Goal: Information Seeking & Learning: Learn about a topic

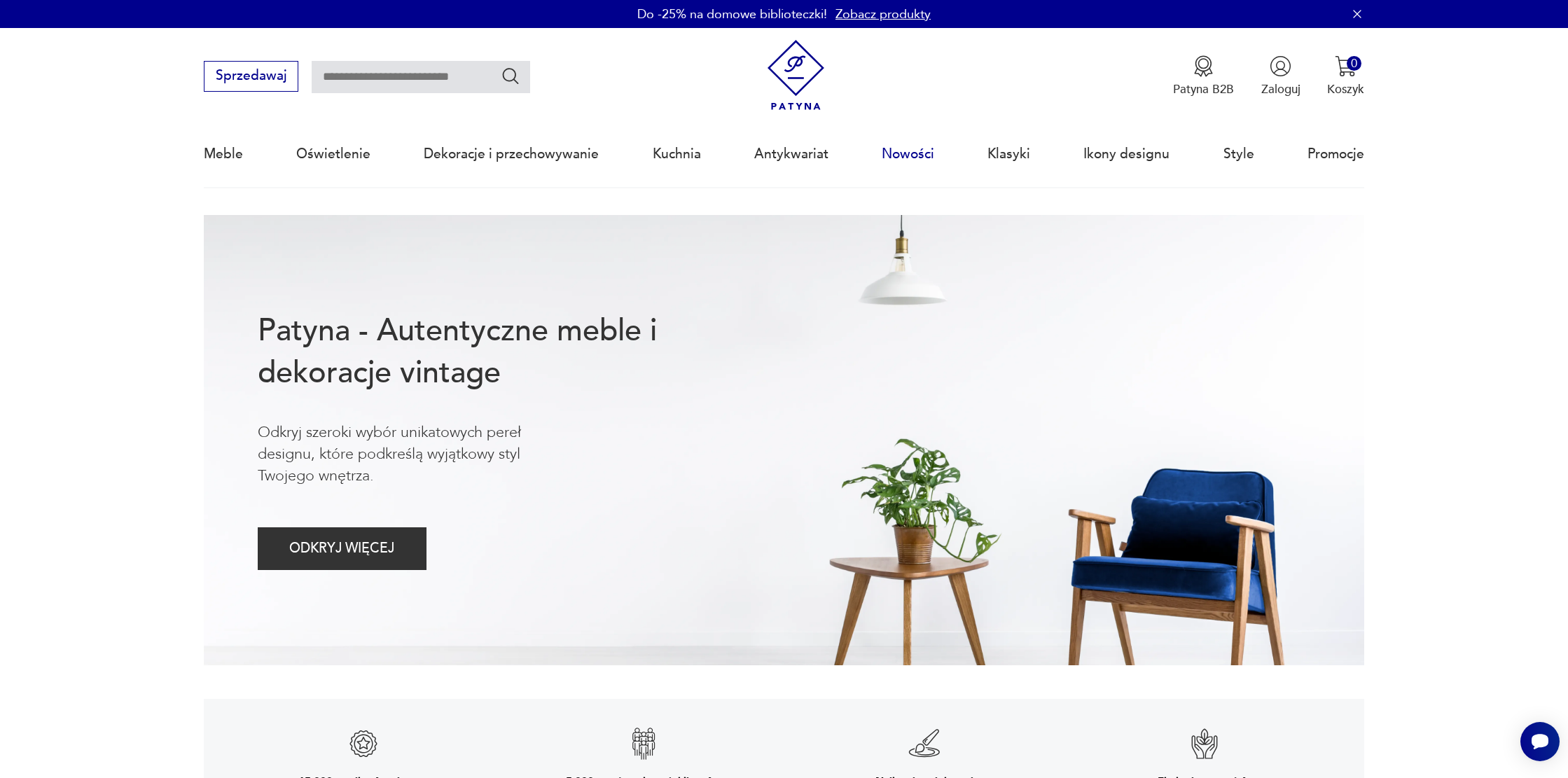
click at [919, 158] on link "Nowości" at bounding box center [908, 154] width 53 height 65
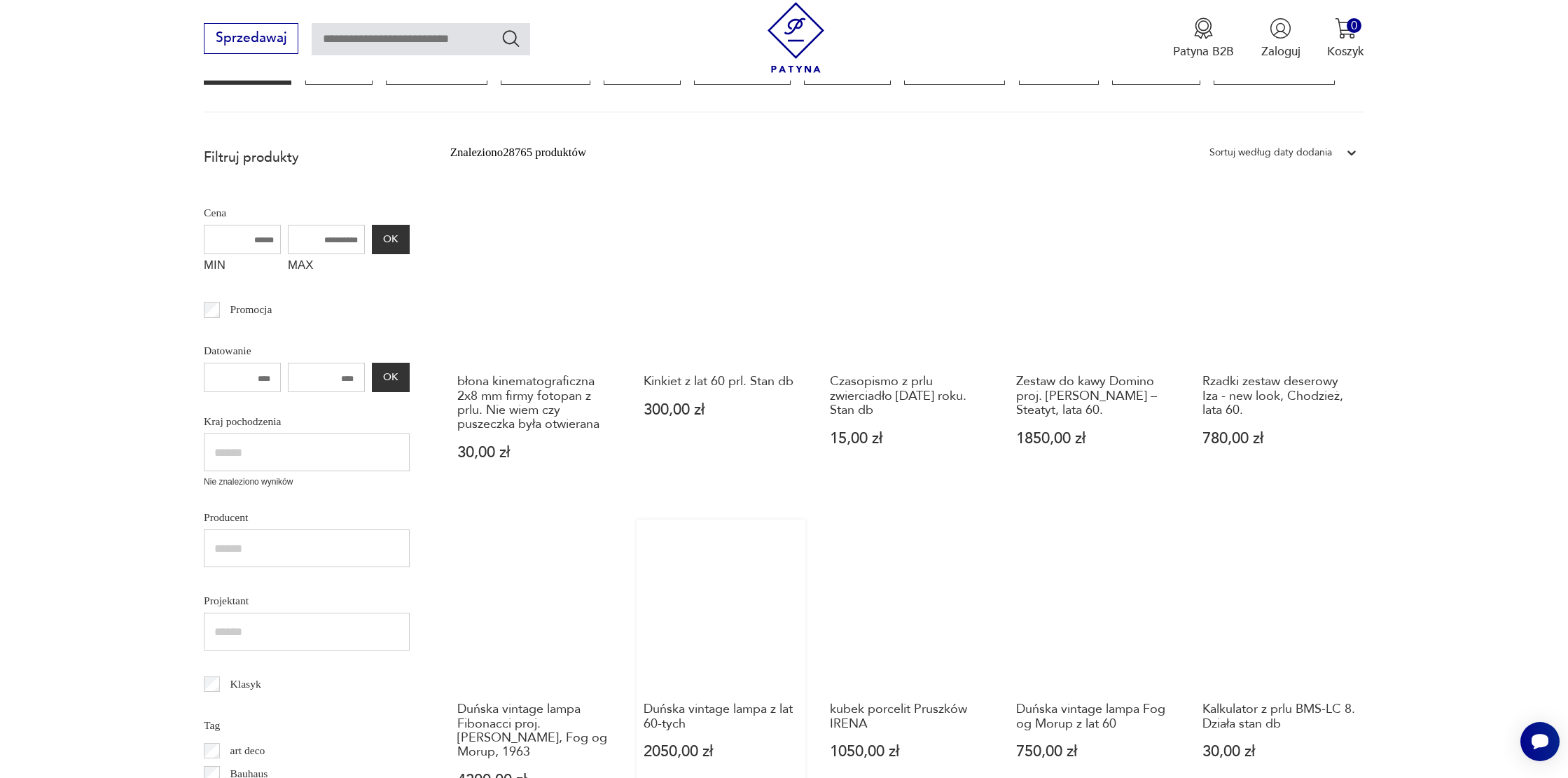
scroll to position [621, 0]
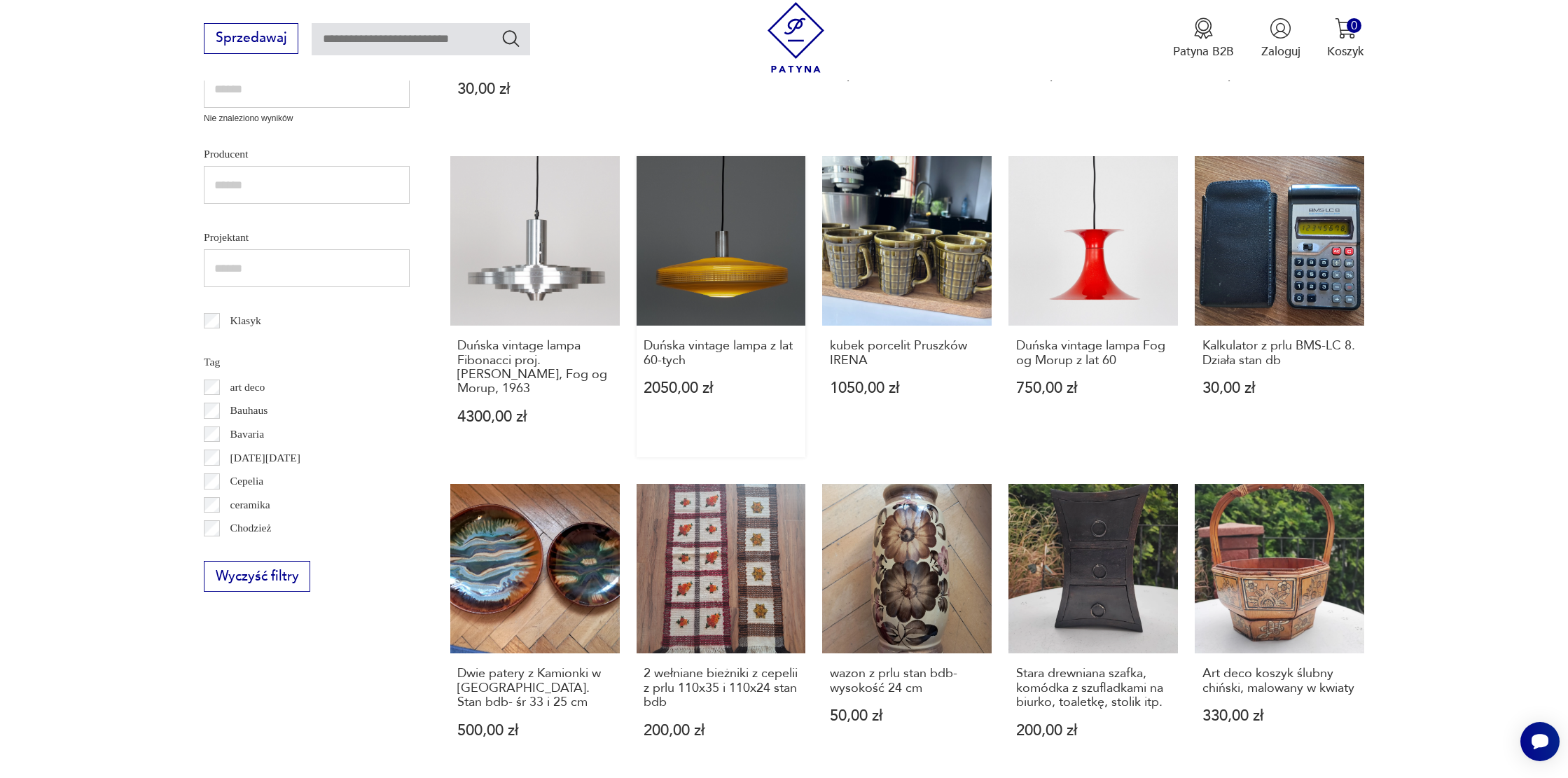
click at [734, 263] on link "Duńska vintage lampa z lat 60-tych 2050,00 zł" at bounding box center [721, 307] width 169 height 301
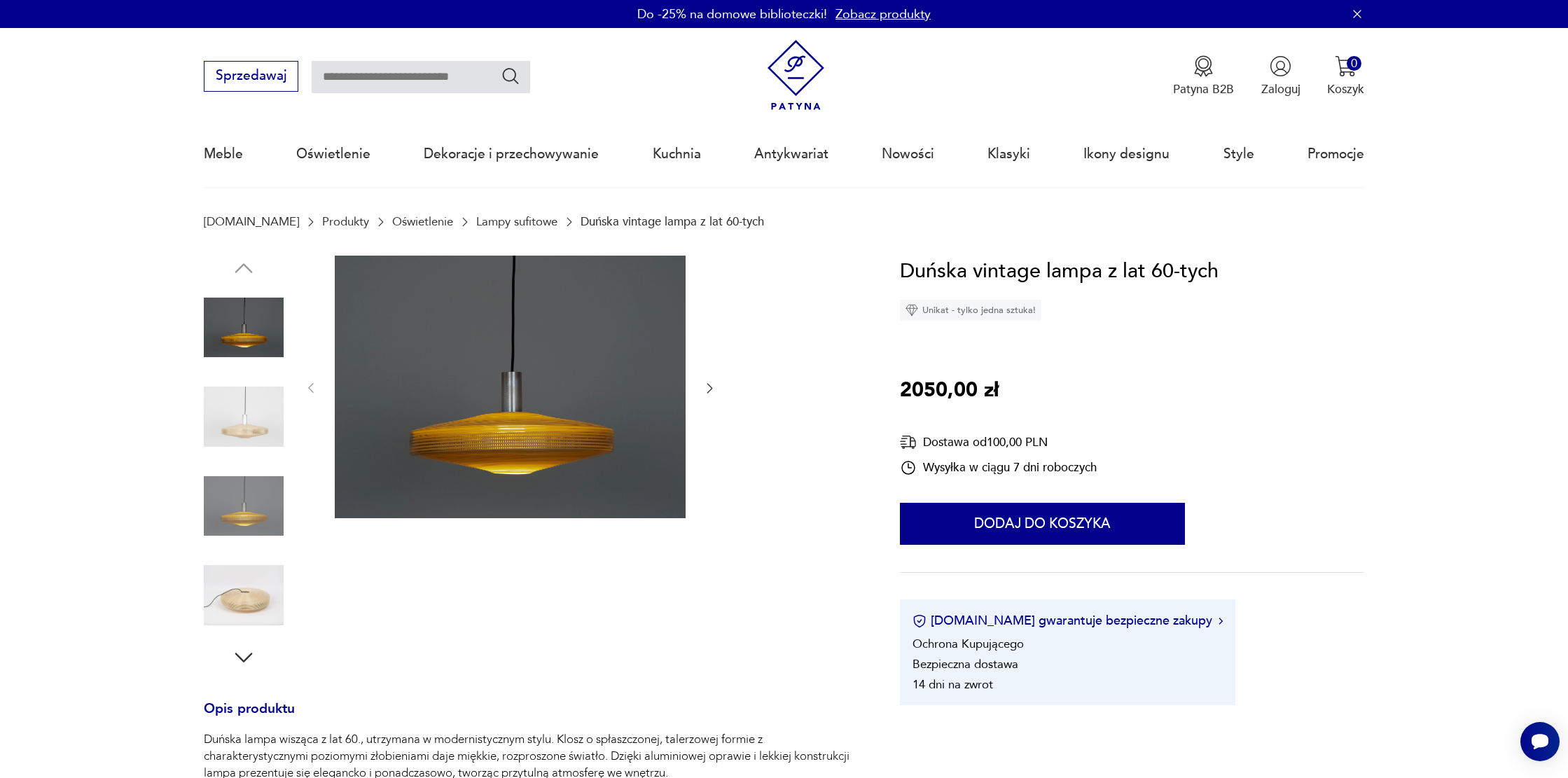
click at [233, 422] on img at bounding box center [244, 416] width 80 height 80
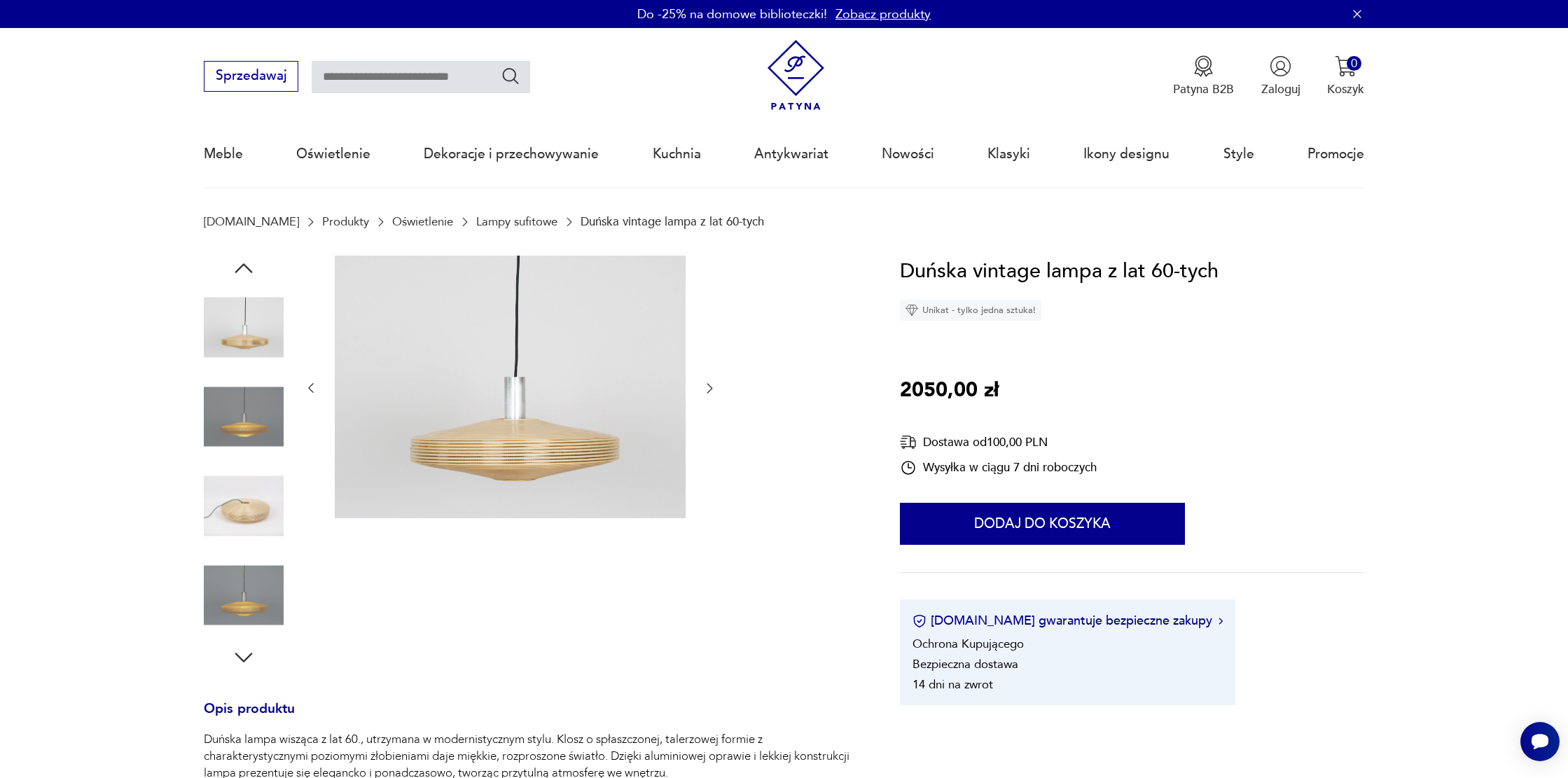
click at [251, 508] on img at bounding box center [244, 506] width 80 height 80
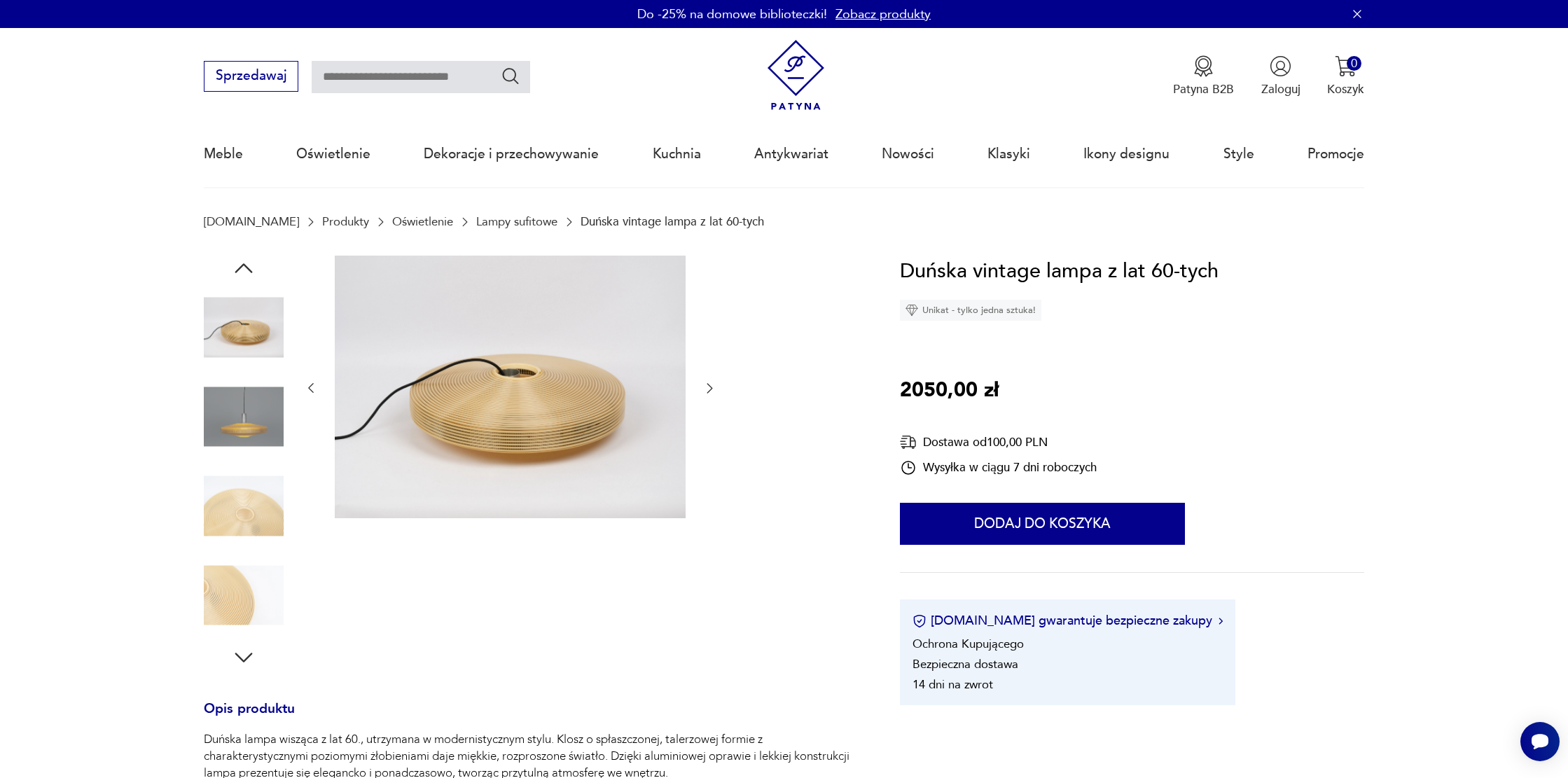
click at [551, 437] on img at bounding box center [510, 387] width 351 height 263
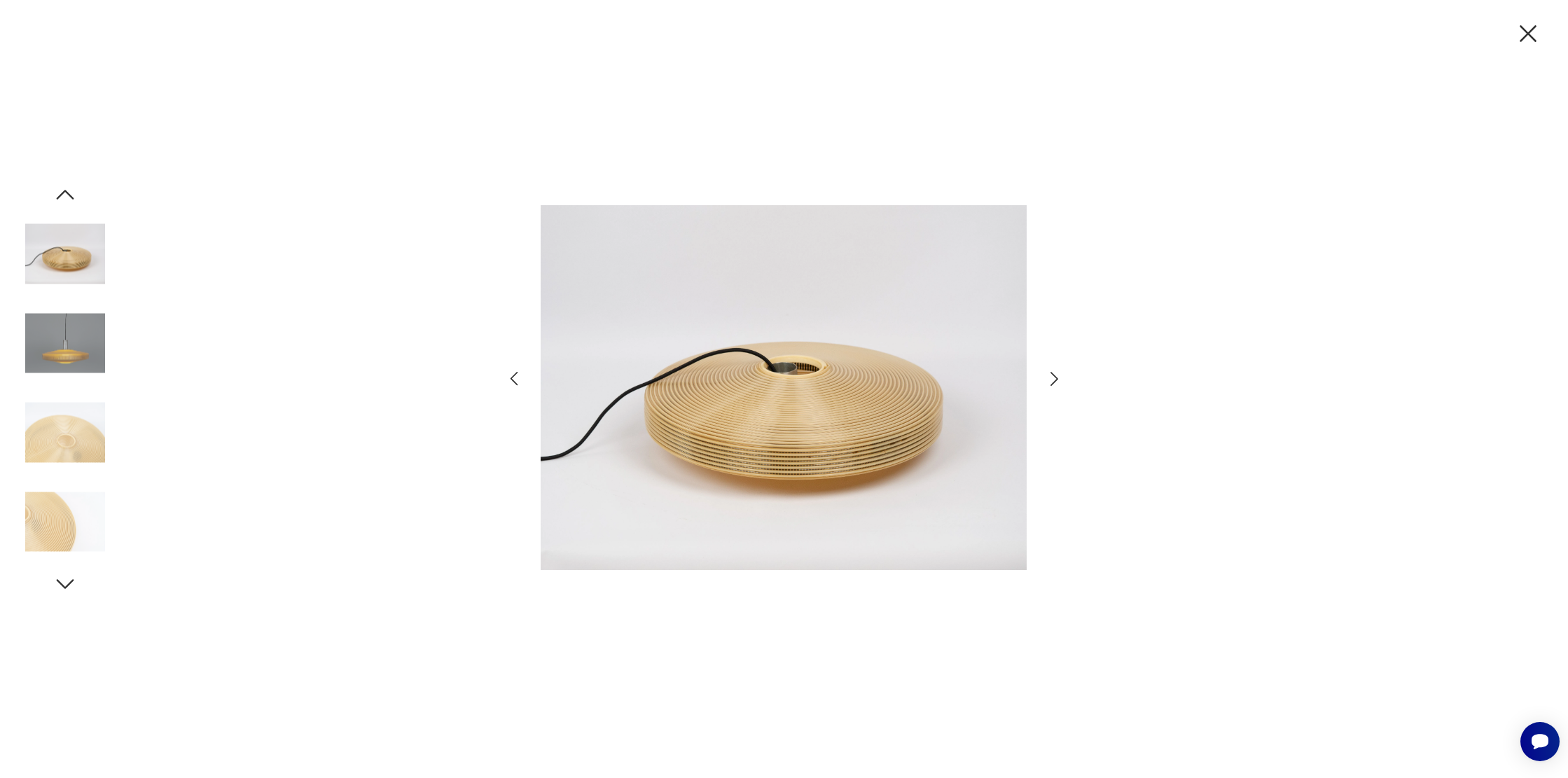
click at [38, 537] on img at bounding box center [65, 522] width 80 height 80
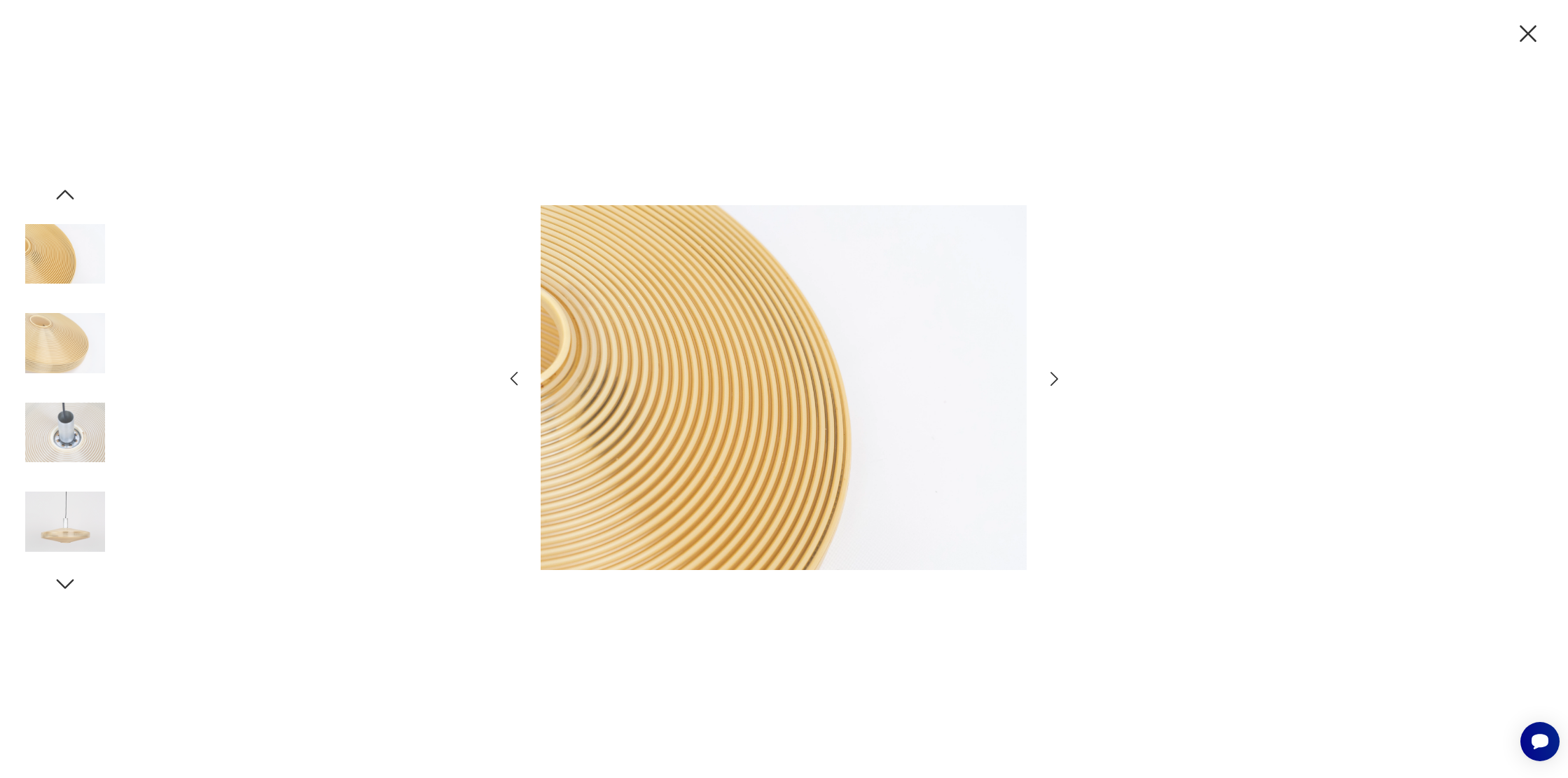
click at [78, 523] on img at bounding box center [65, 522] width 80 height 80
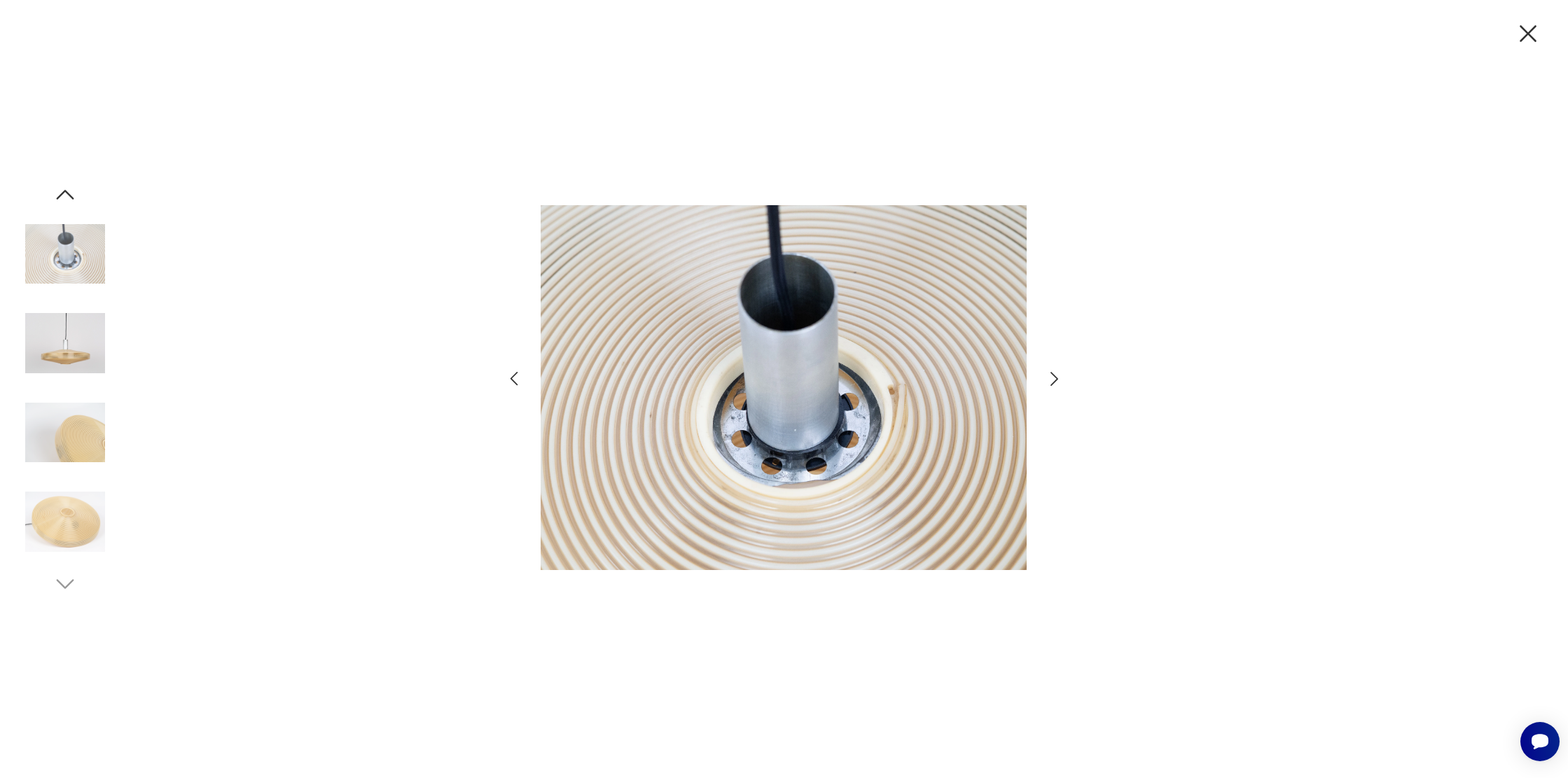
click at [1525, 26] on icon "button" at bounding box center [1528, 34] width 29 height 29
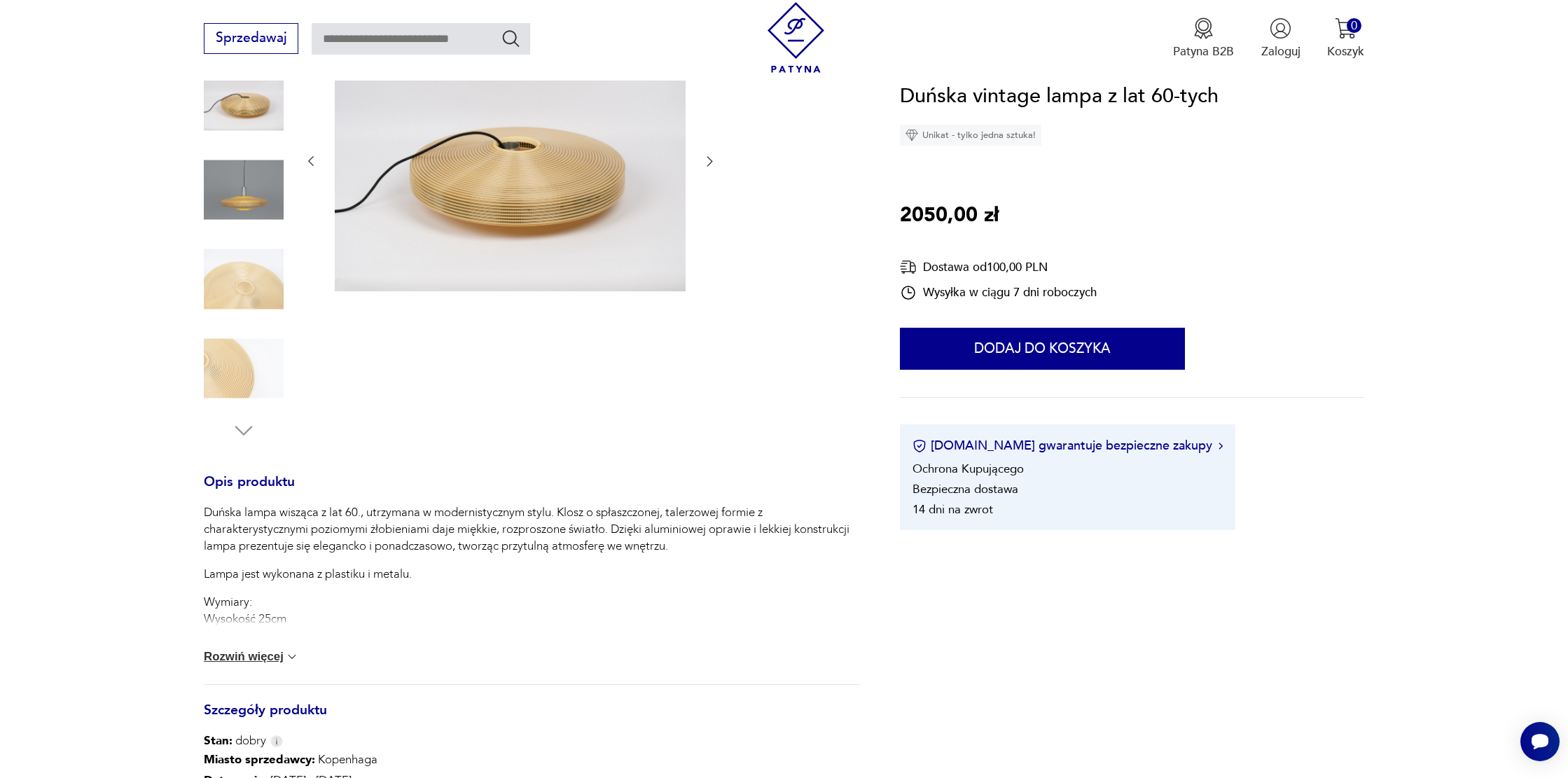
scroll to position [314, 0]
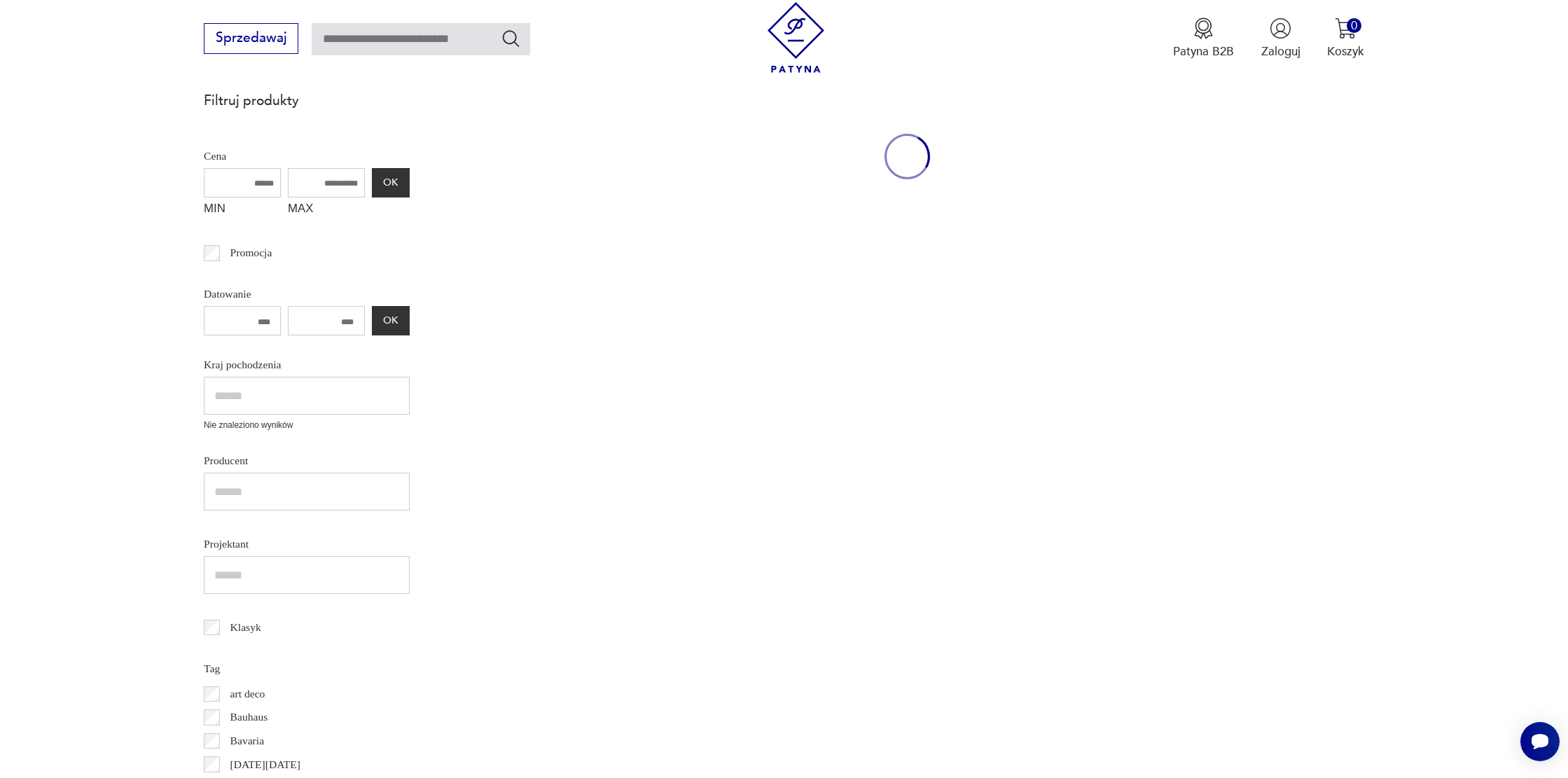
scroll to position [621, 0]
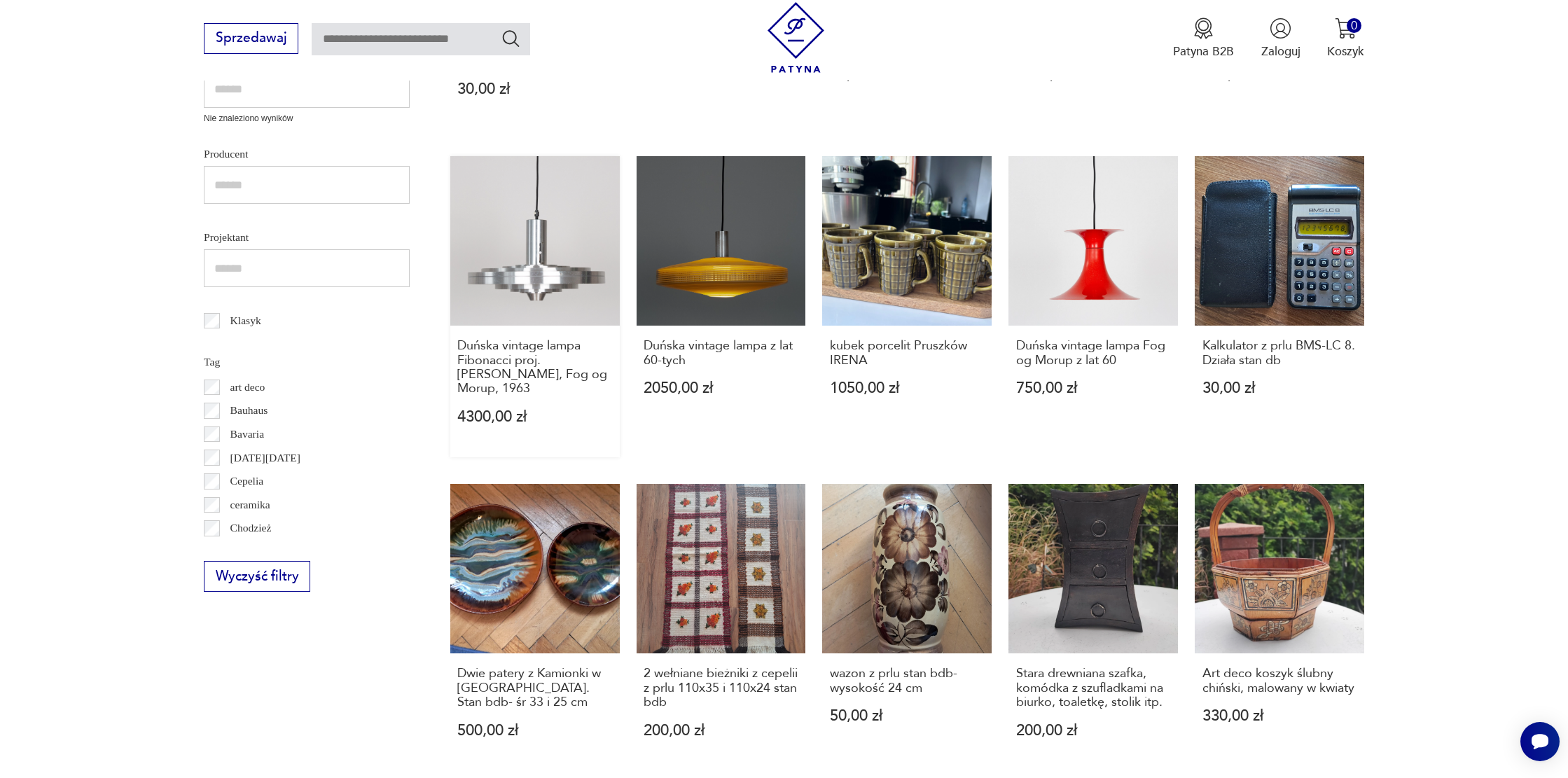
click at [546, 299] on link "Duńska vintage lampa Fibonacci proj. [PERSON_NAME], Fog og Morup, 1963 4300,00 …" at bounding box center [535, 307] width 169 height 301
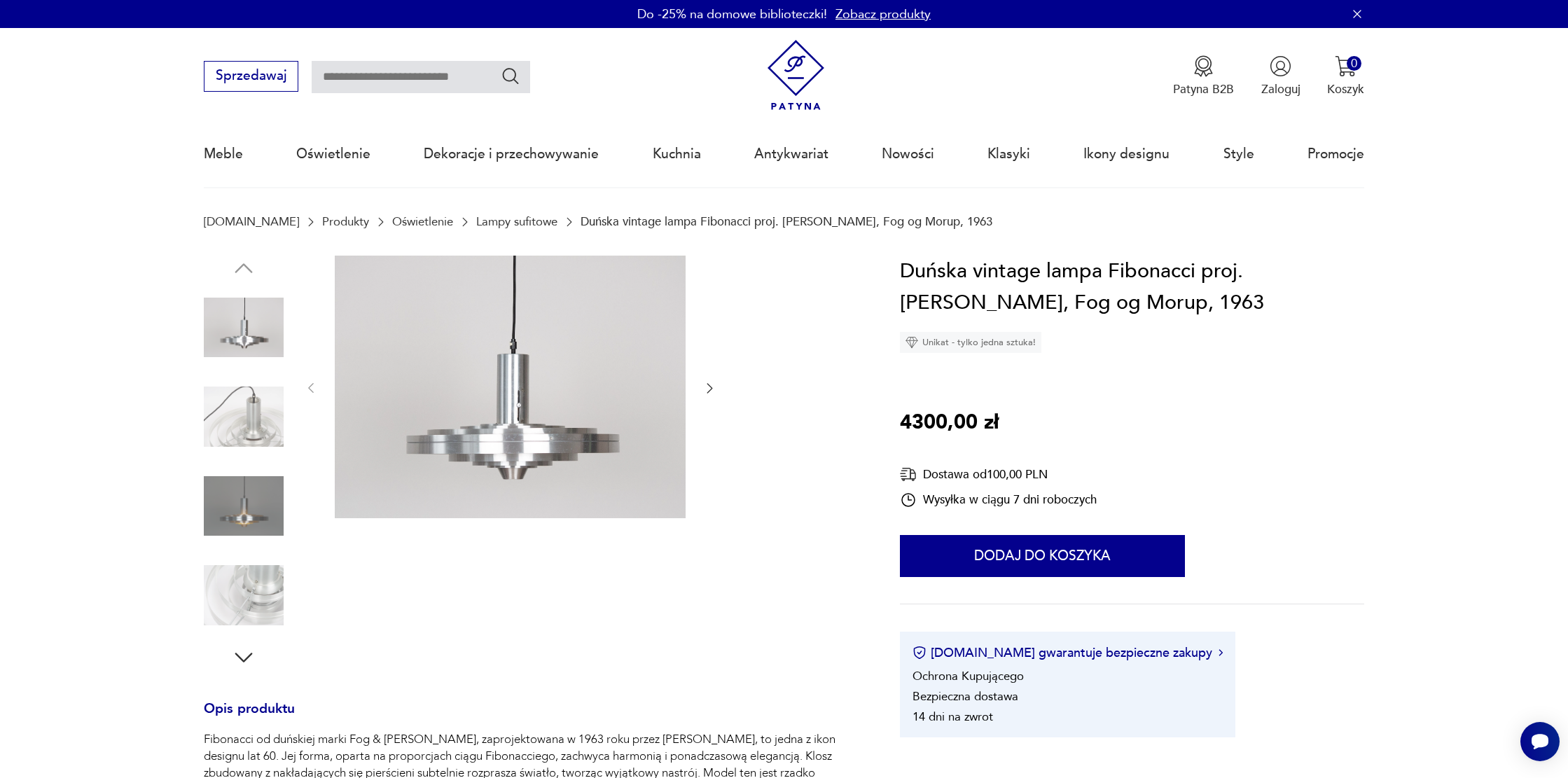
click at [559, 321] on img at bounding box center [510, 387] width 351 height 263
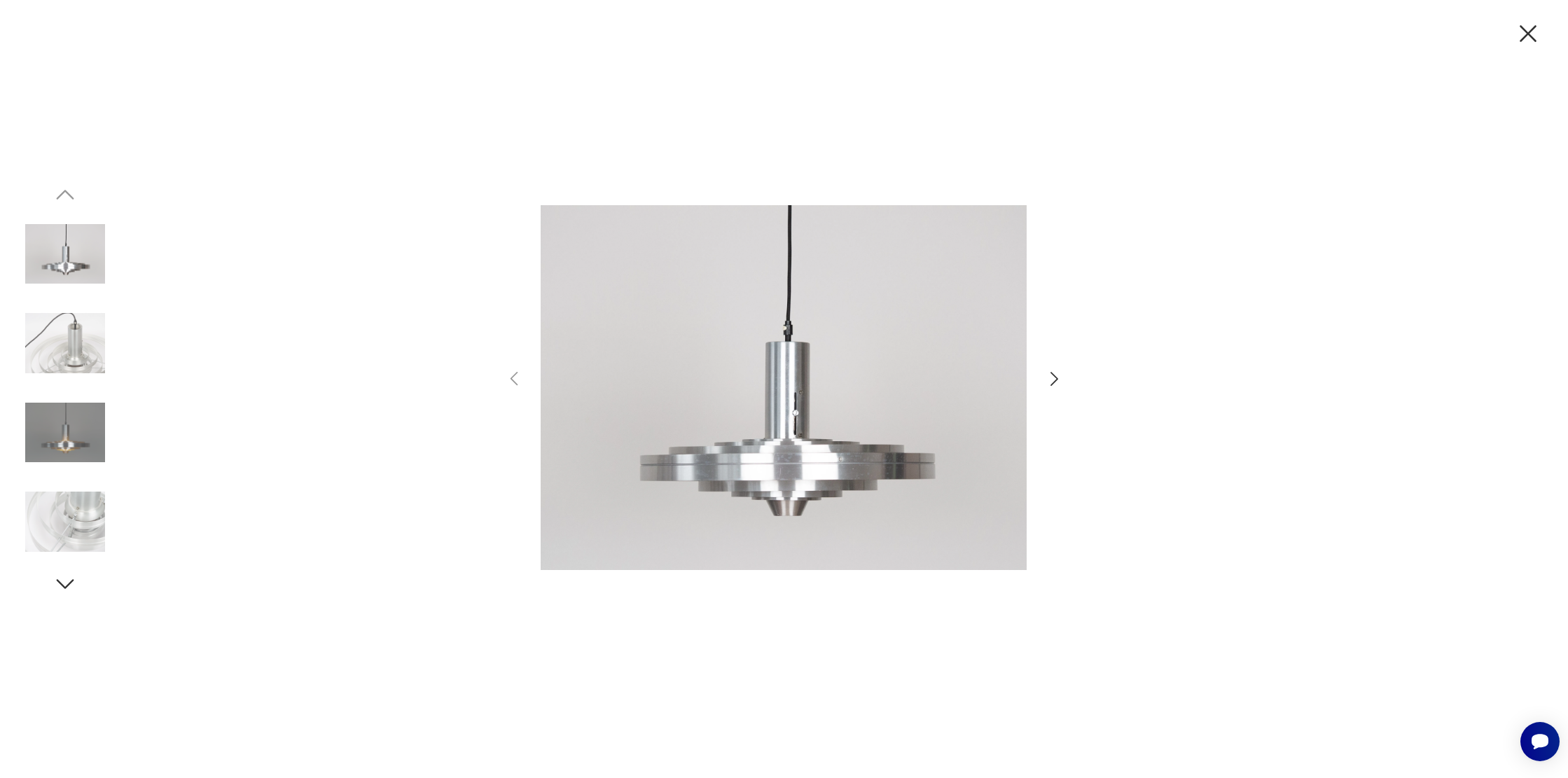
click at [1058, 377] on icon "button" at bounding box center [1054, 379] width 21 height 21
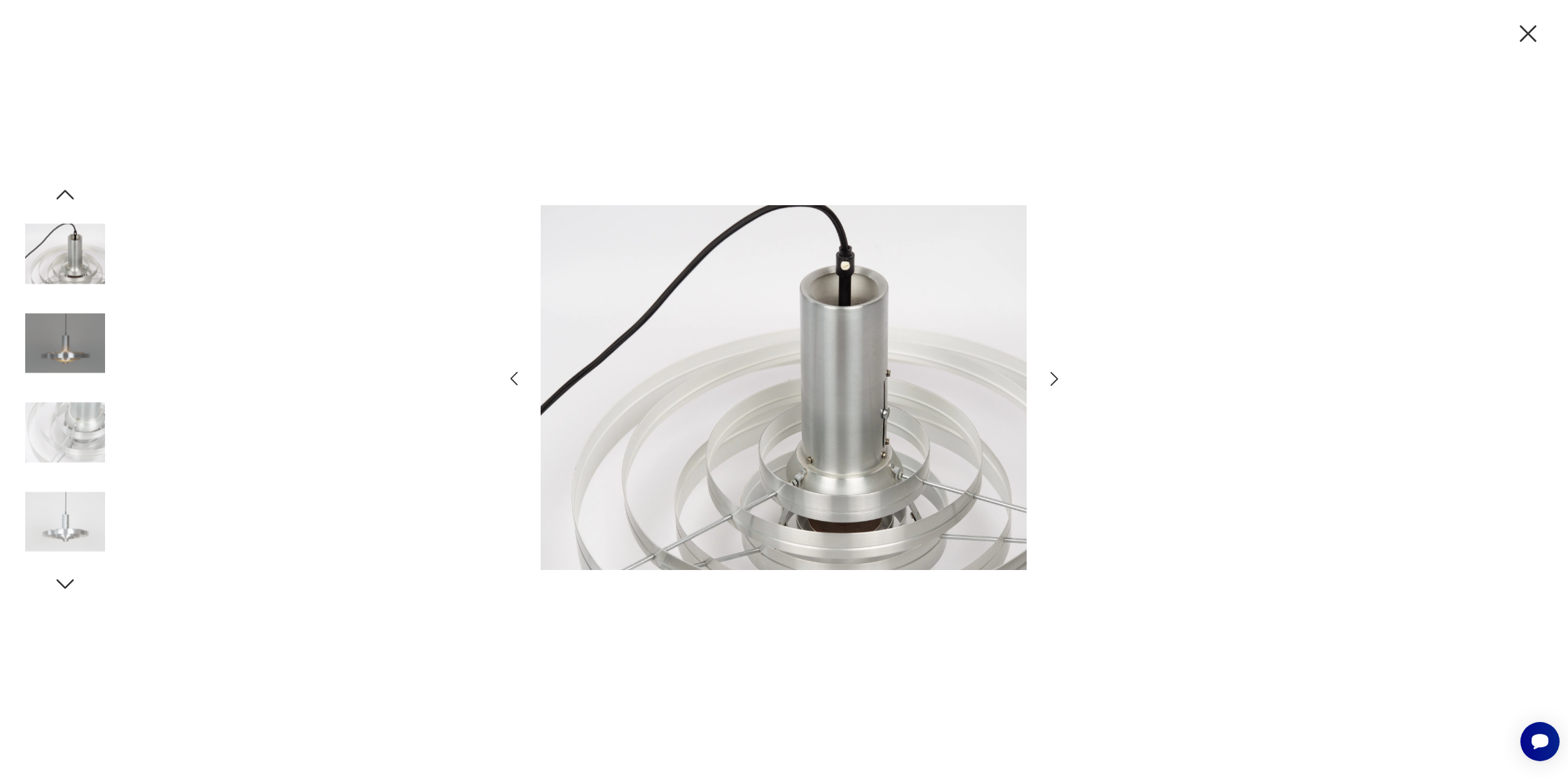
click at [1058, 377] on icon "button" at bounding box center [1054, 379] width 21 height 21
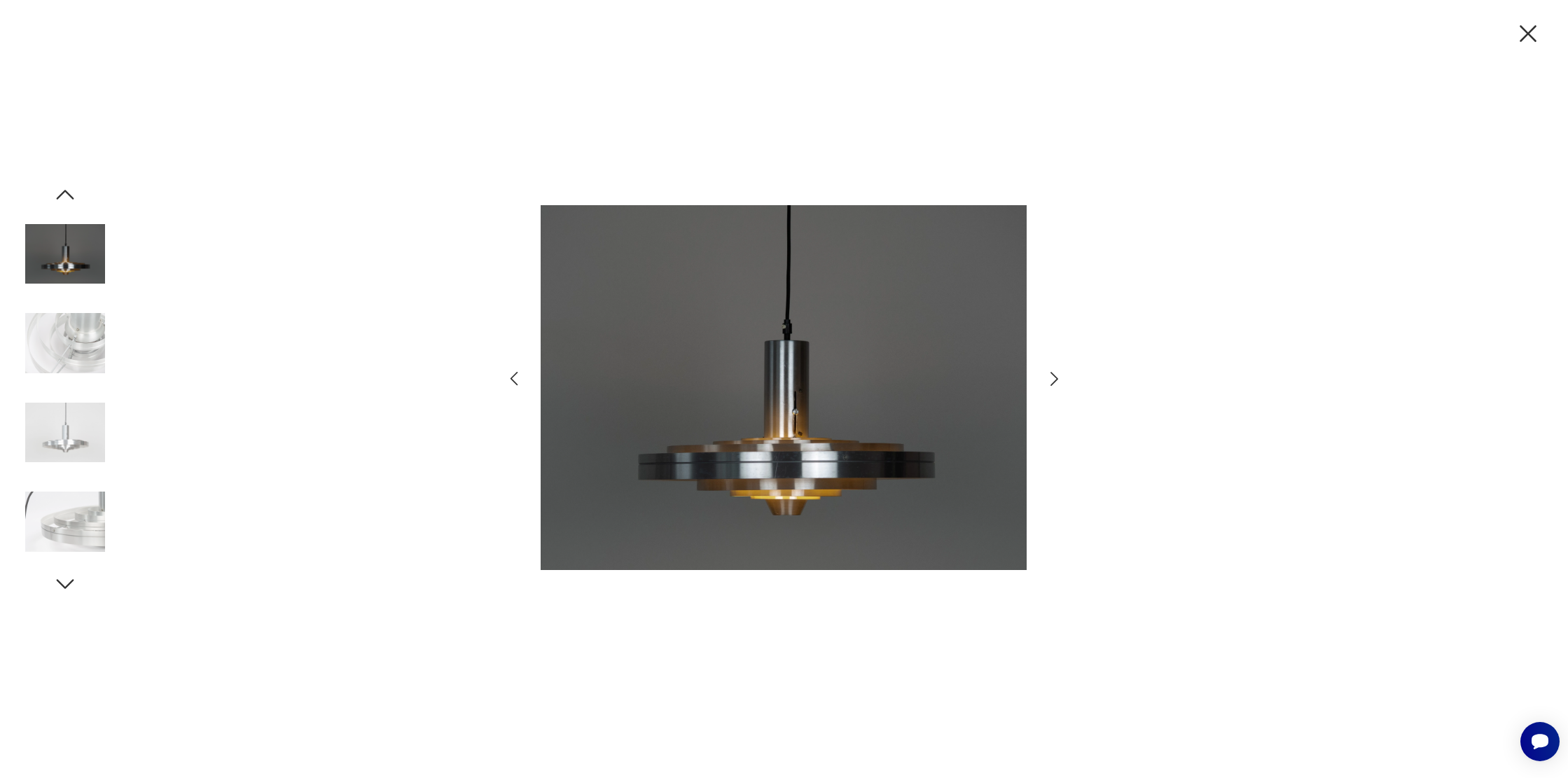
click at [1058, 377] on icon "button" at bounding box center [1054, 379] width 21 height 21
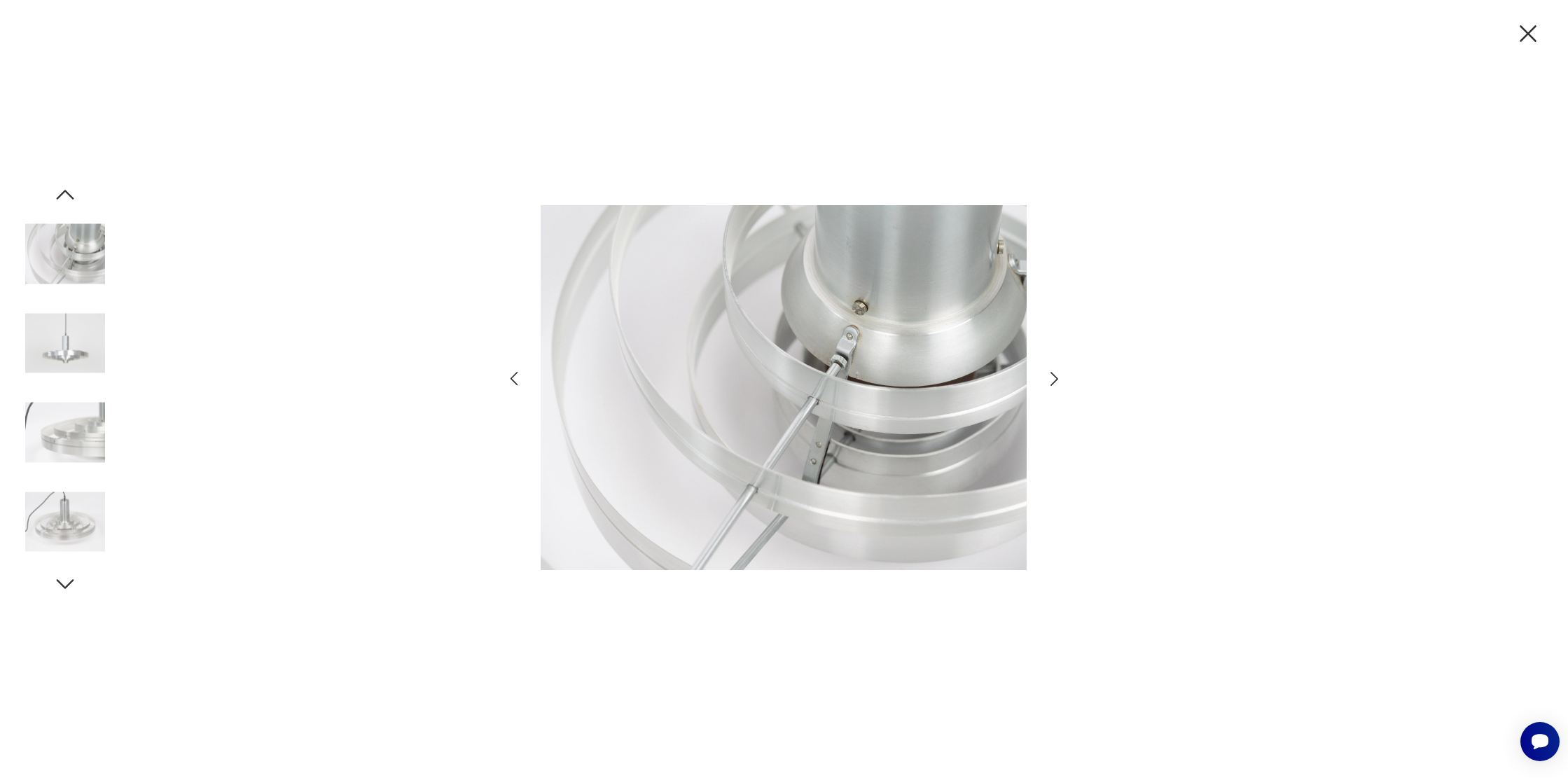
click at [1058, 377] on icon "button" at bounding box center [1054, 379] width 21 height 21
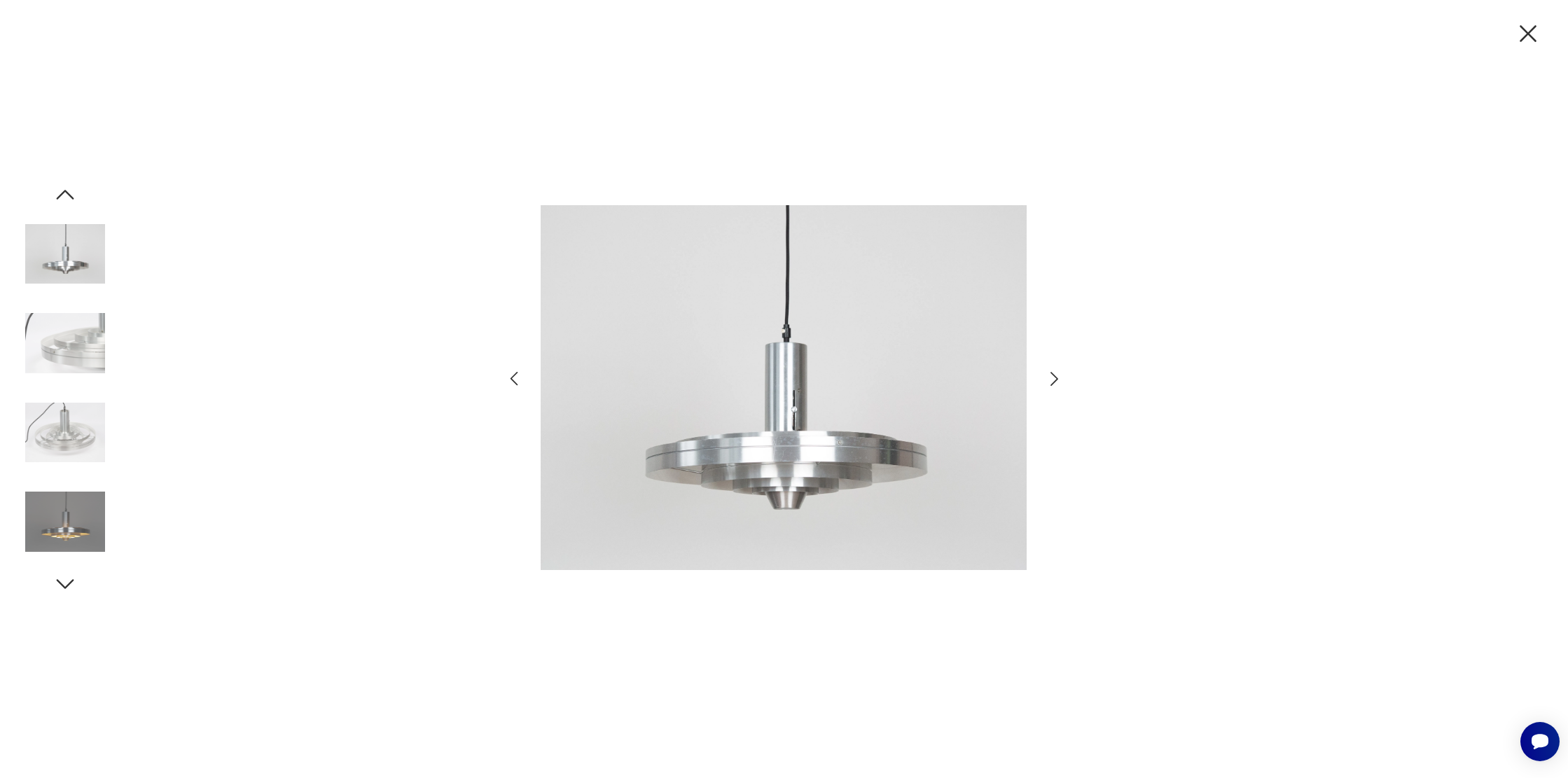
click at [1058, 377] on icon "button" at bounding box center [1054, 379] width 21 height 21
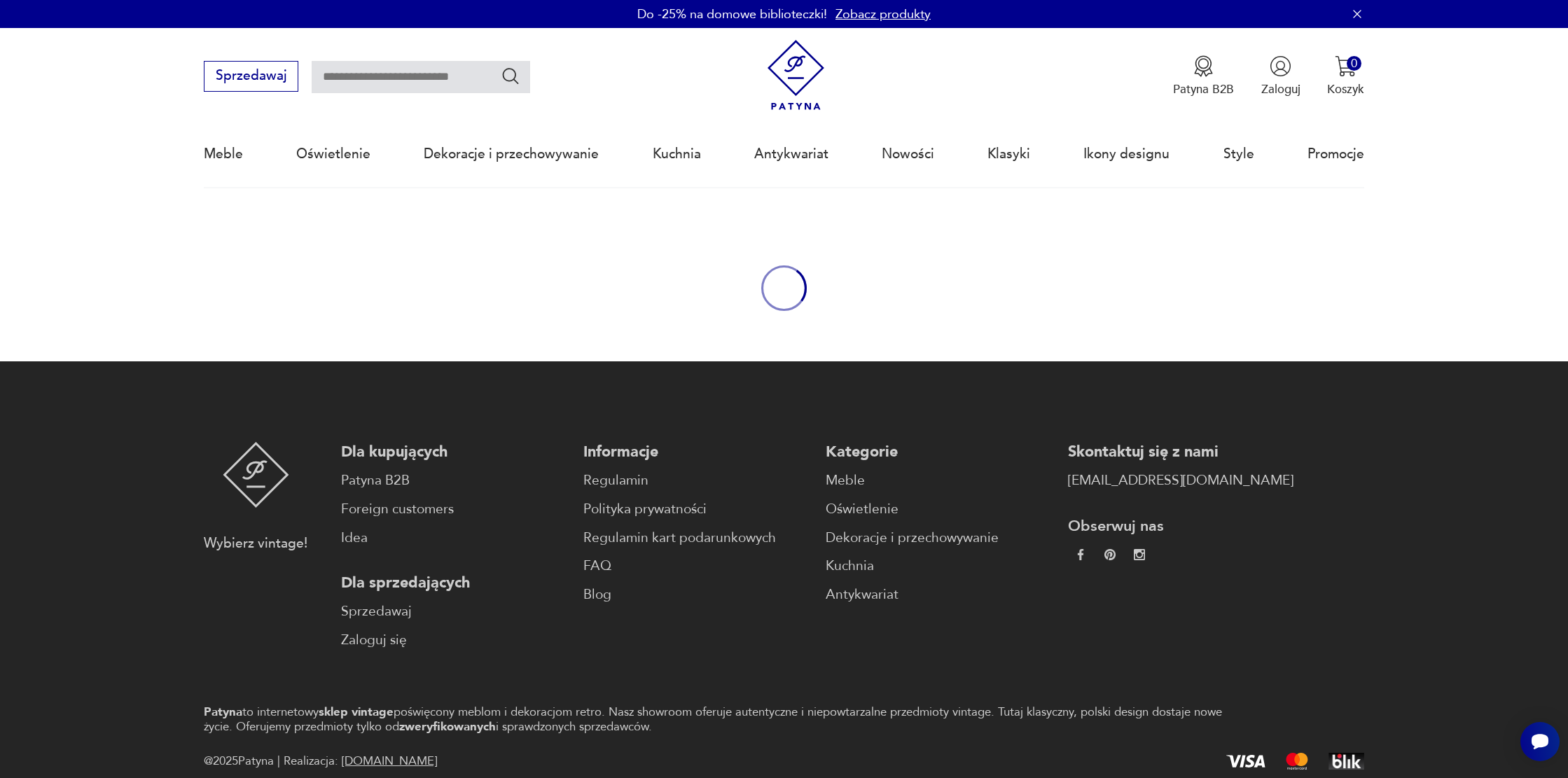
scroll to position [74, 0]
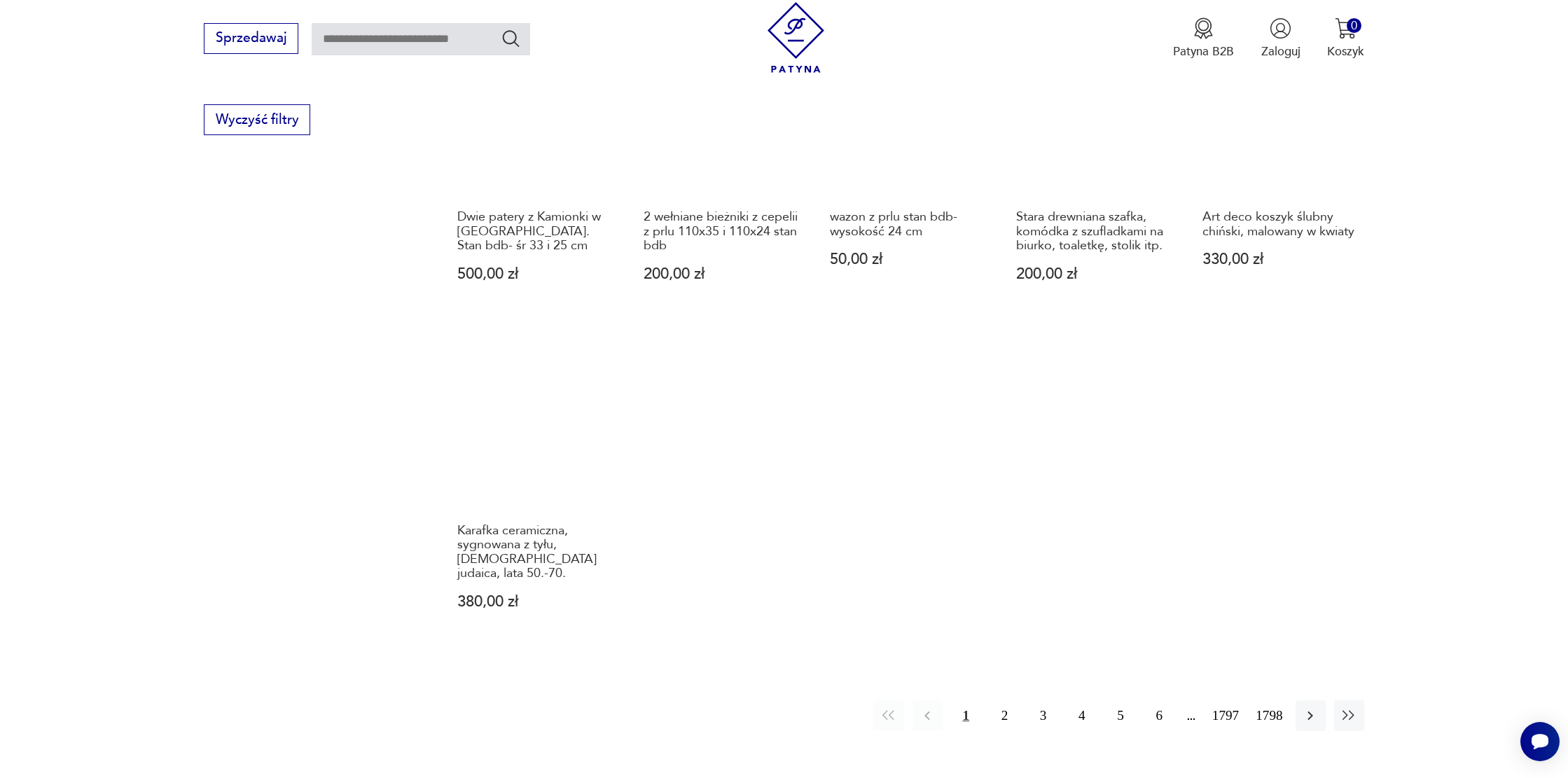
scroll to position [1088, 0]
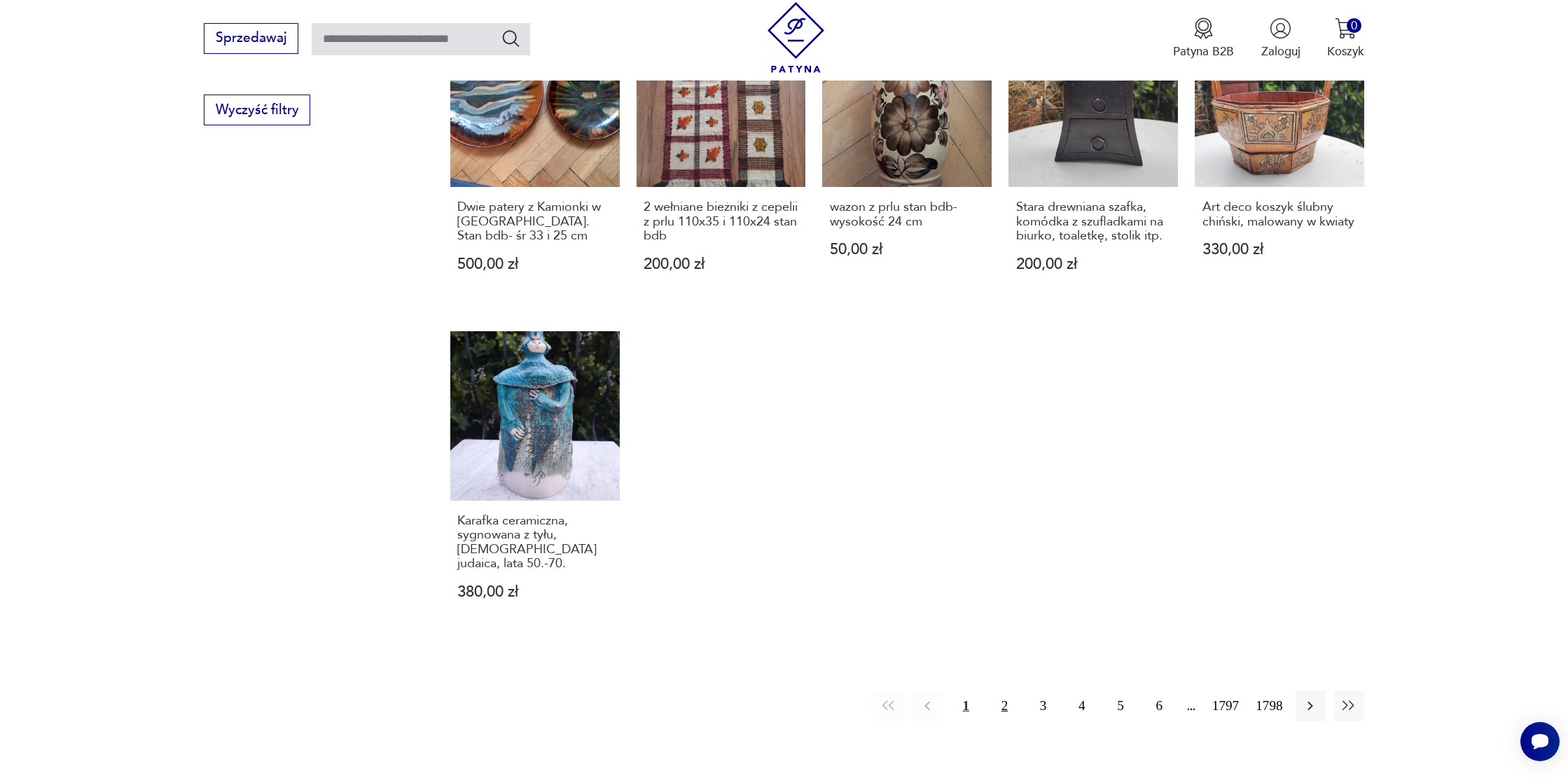
click at [997, 708] on button "2" at bounding box center [1004, 705] width 30 height 30
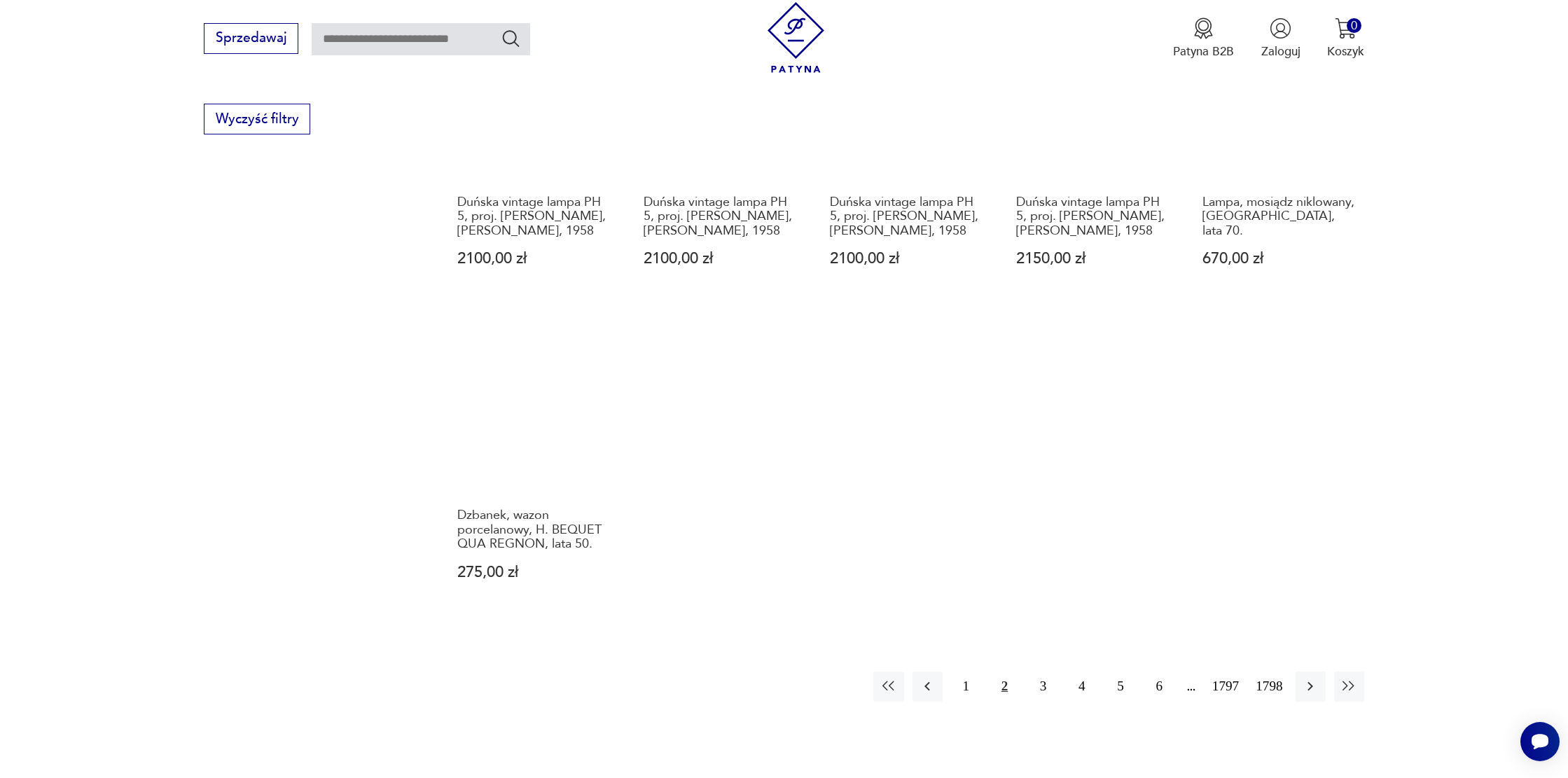
scroll to position [1166, 0]
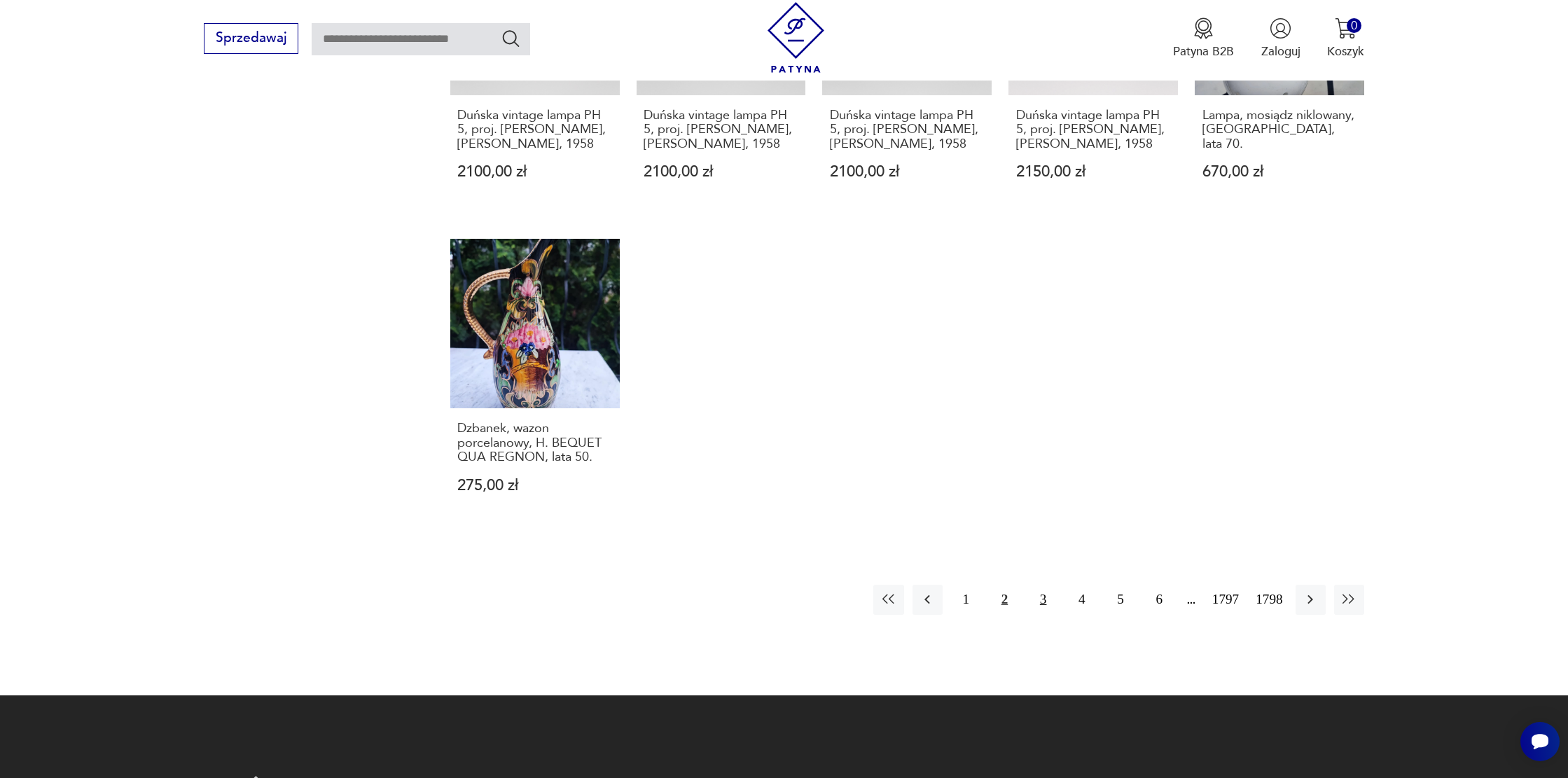
click at [1038, 587] on button "3" at bounding box center [1043, 600] width 30 height 30
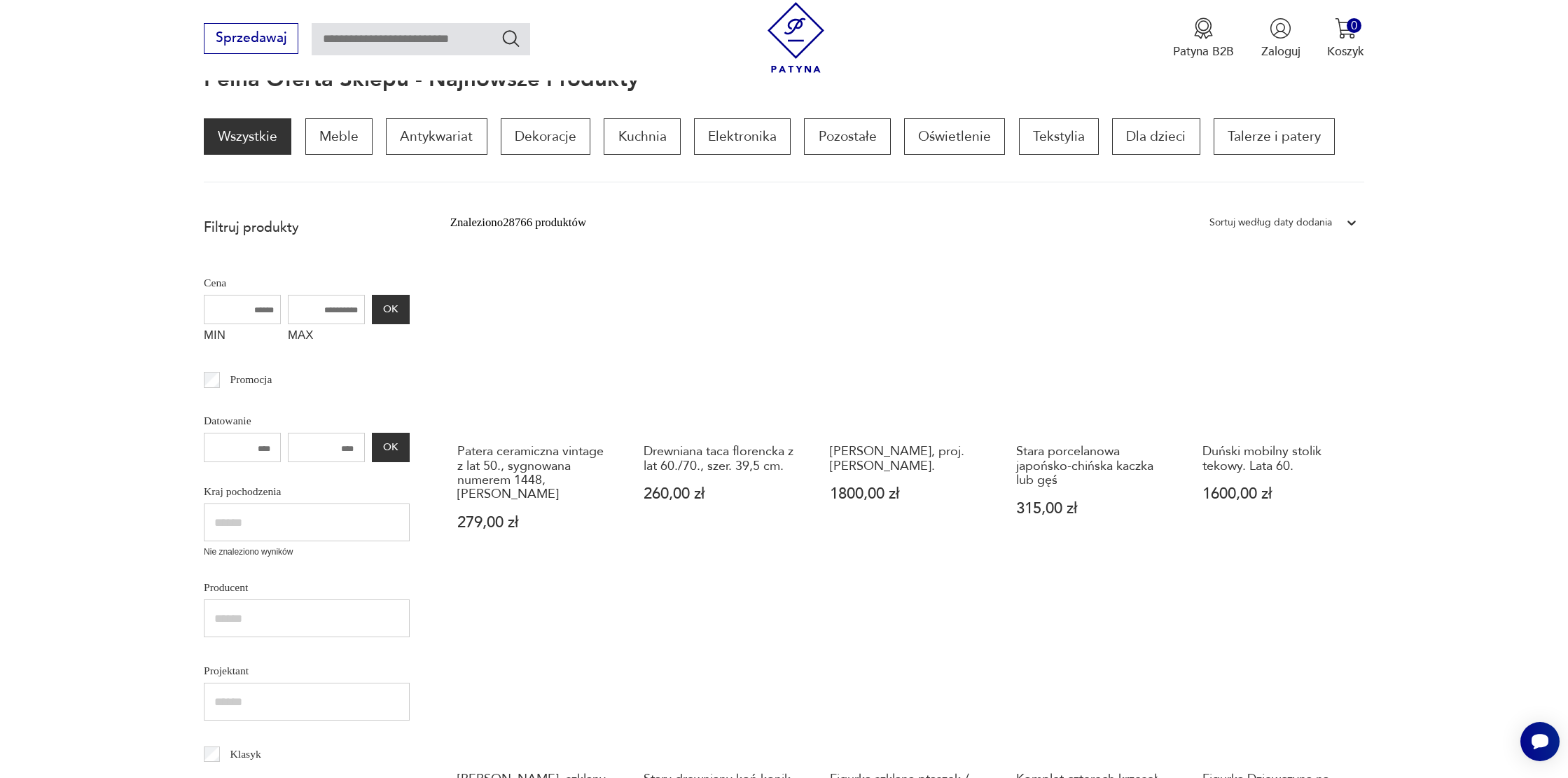
scroll to position [201, 0]
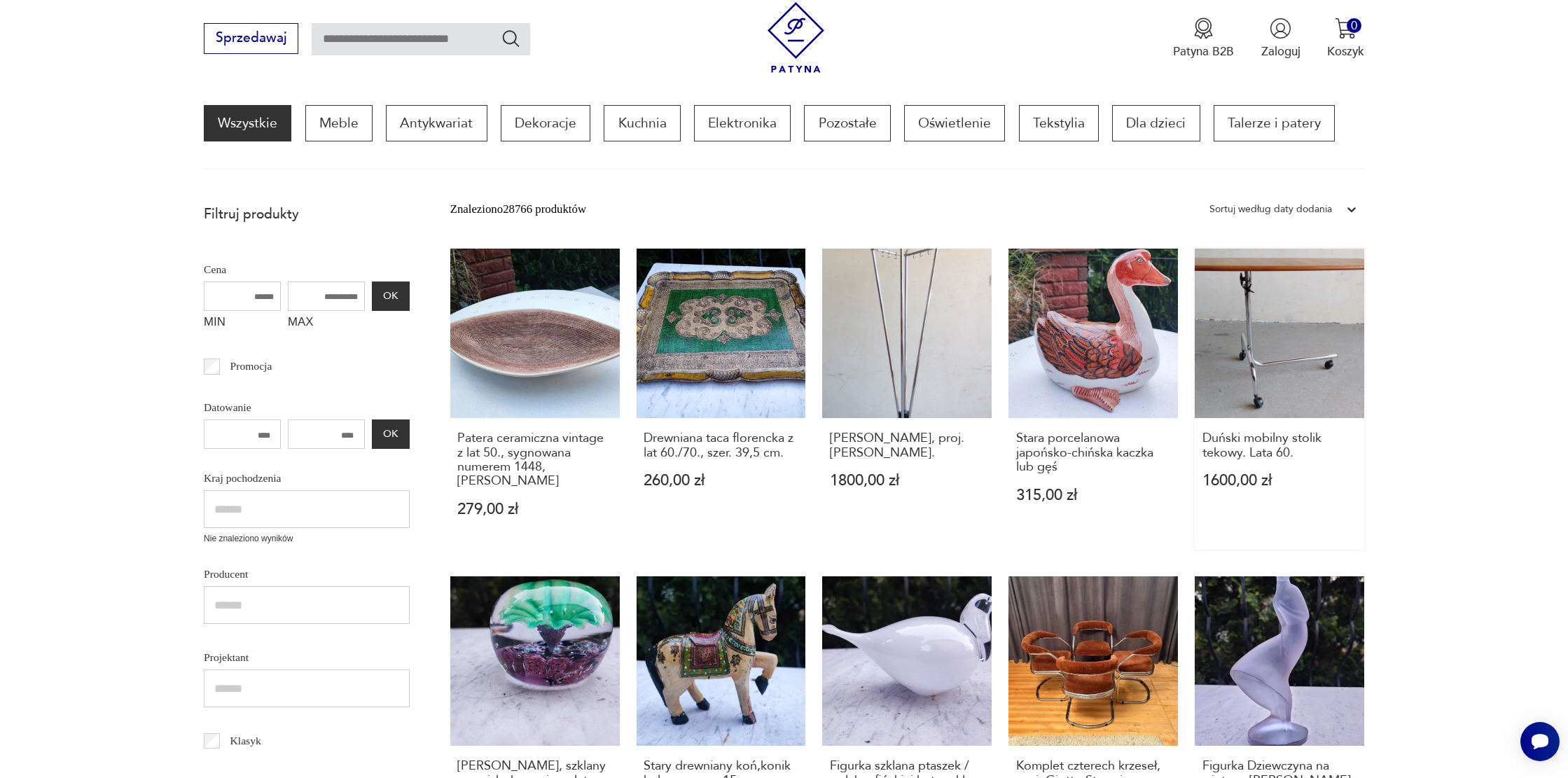
click at [1237, 360] on link "Duński mobilny stolik tekowy. Lata 60. 1600,00 zł" at bounding box center [1279, 399] width 169 height 301
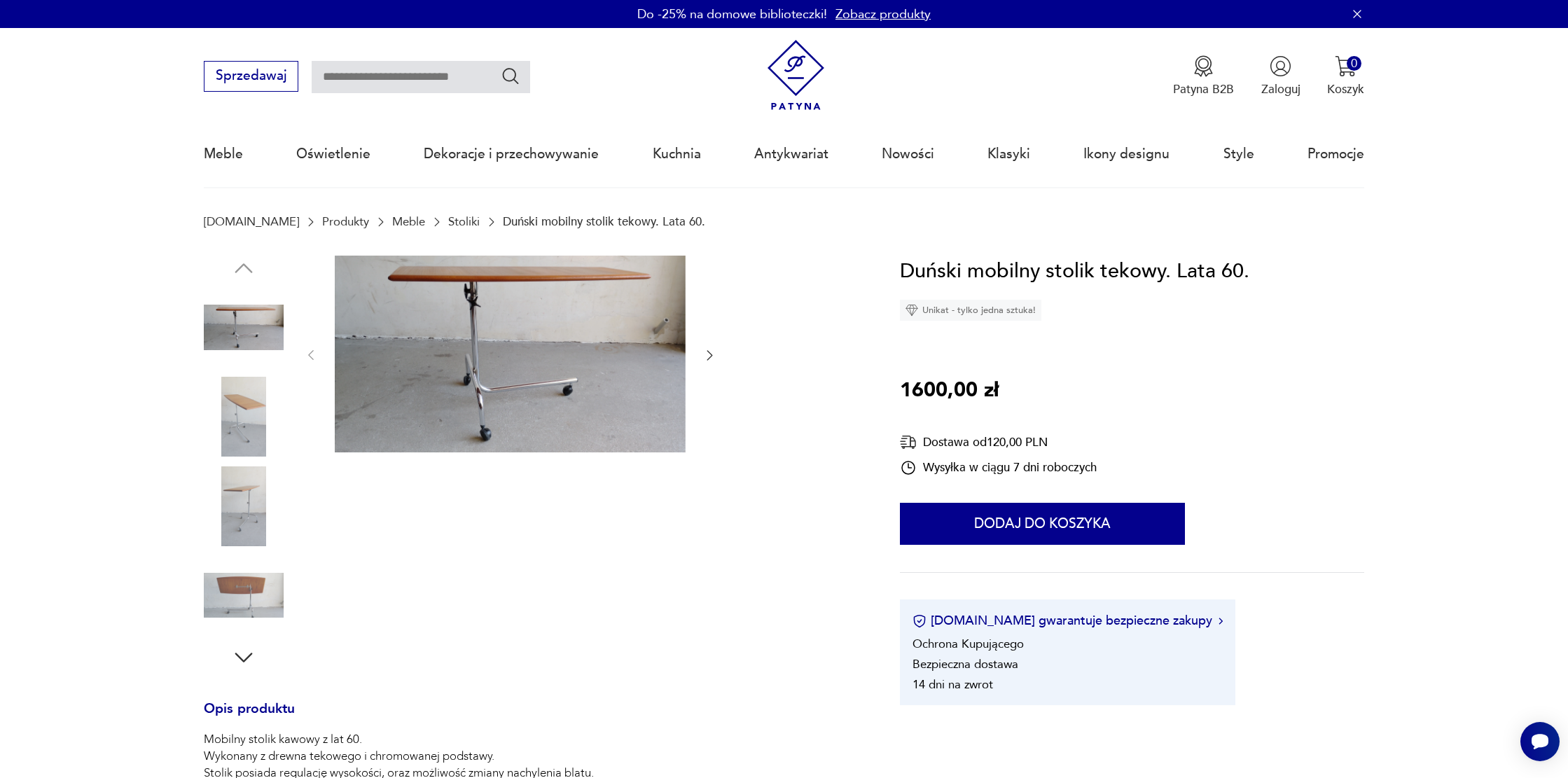
click at [559, 388] on img at bounding box center [510, 354] width 351 height 197
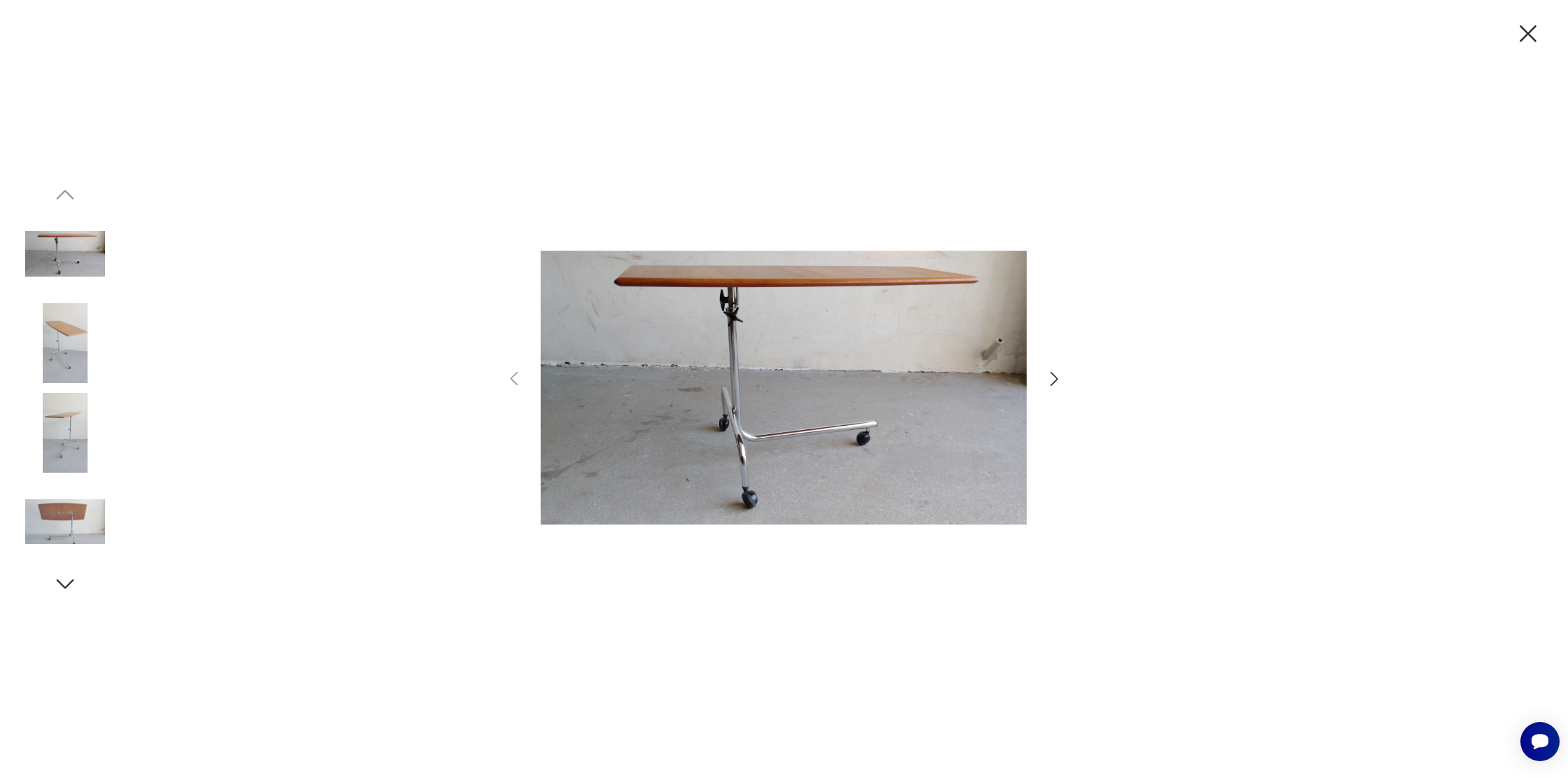
click at [1049, 377] on icon "button" at bounding box center [1054, 379] width 21 height 21
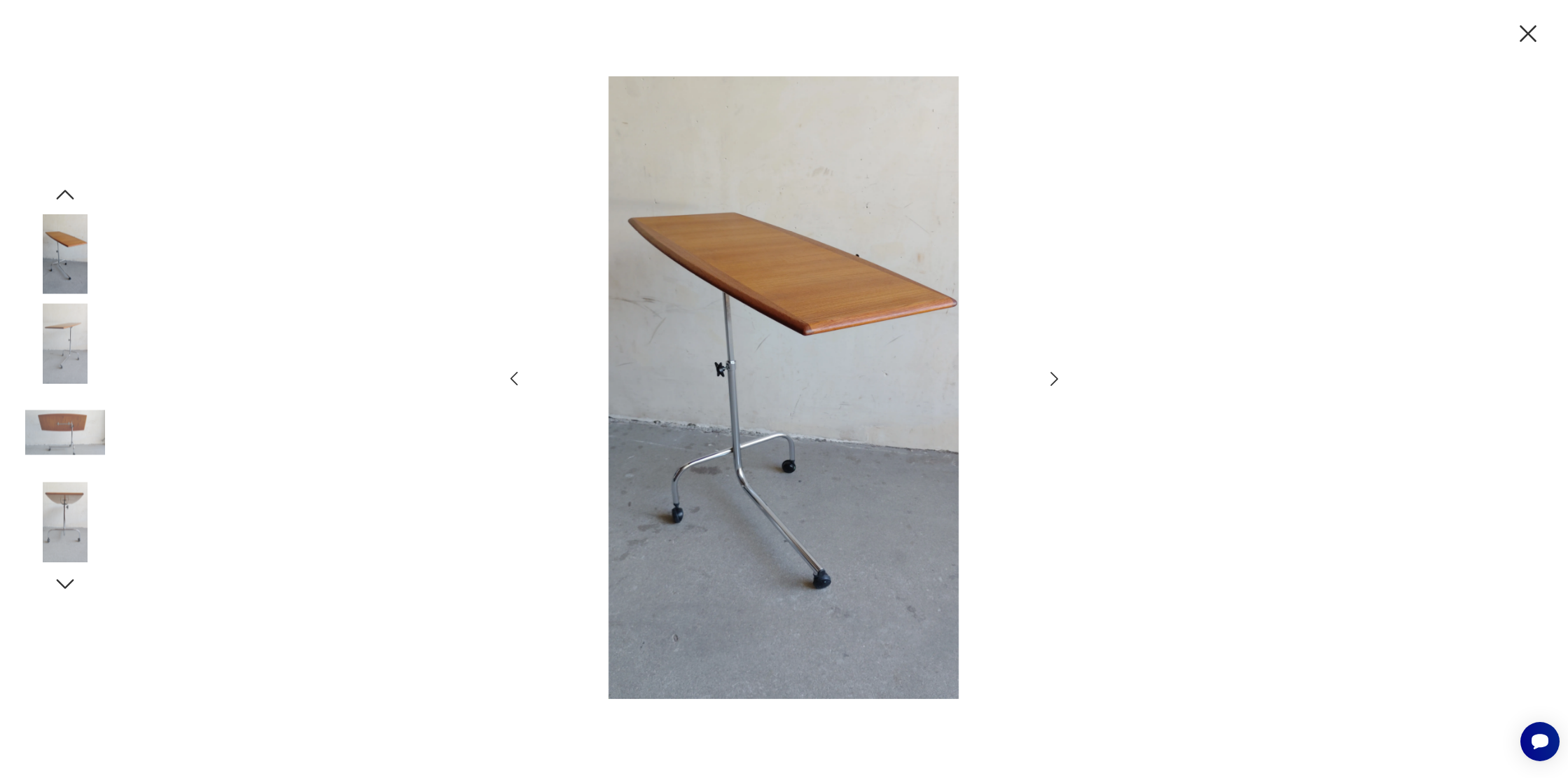
click at [1054, 380] on icon "button" at bounding box center [1054, 379] width 7 height 14
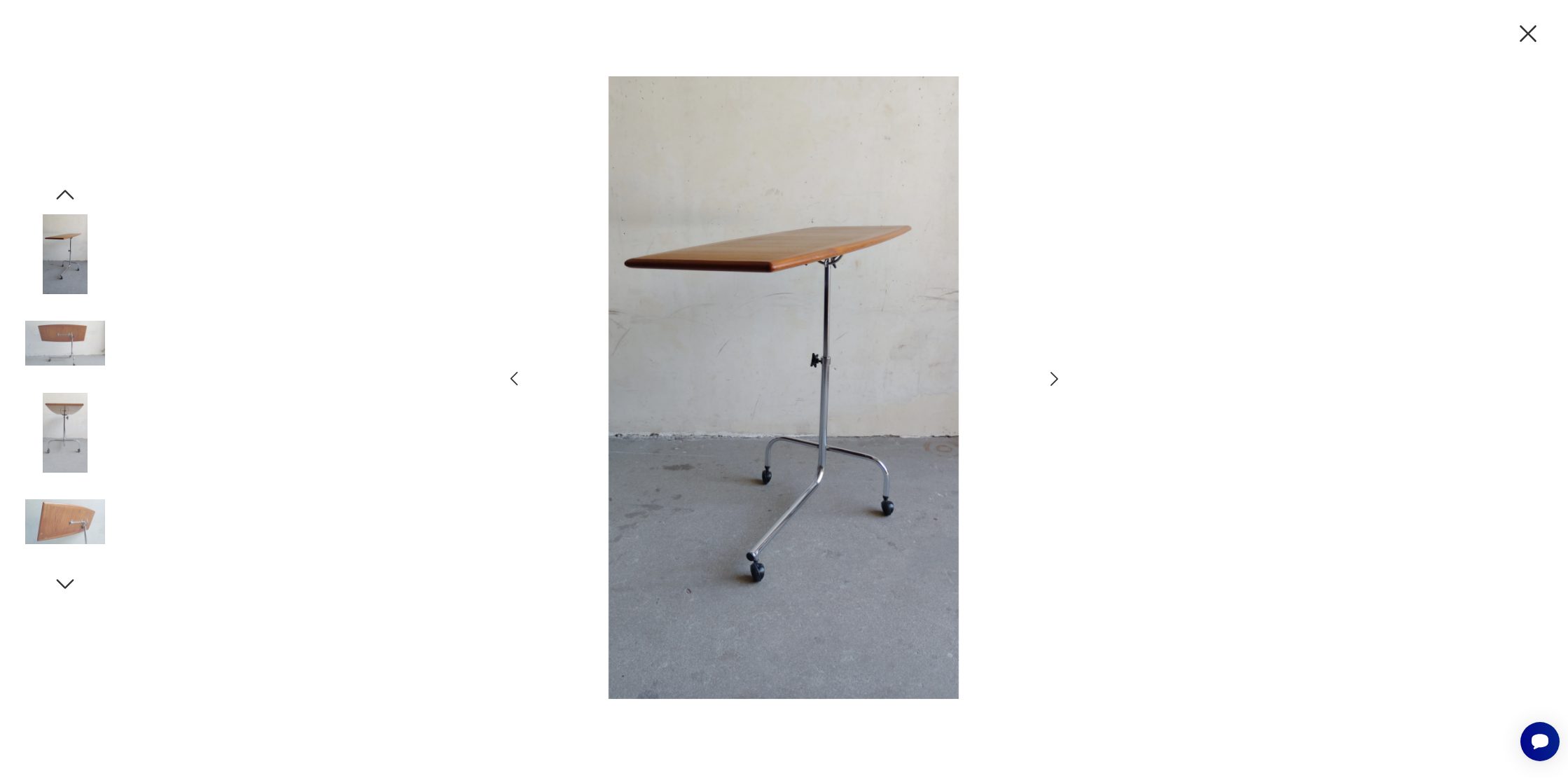
click at [1050, 377] on icon "button" at bounding box center [1054, 379] width 21 height 21
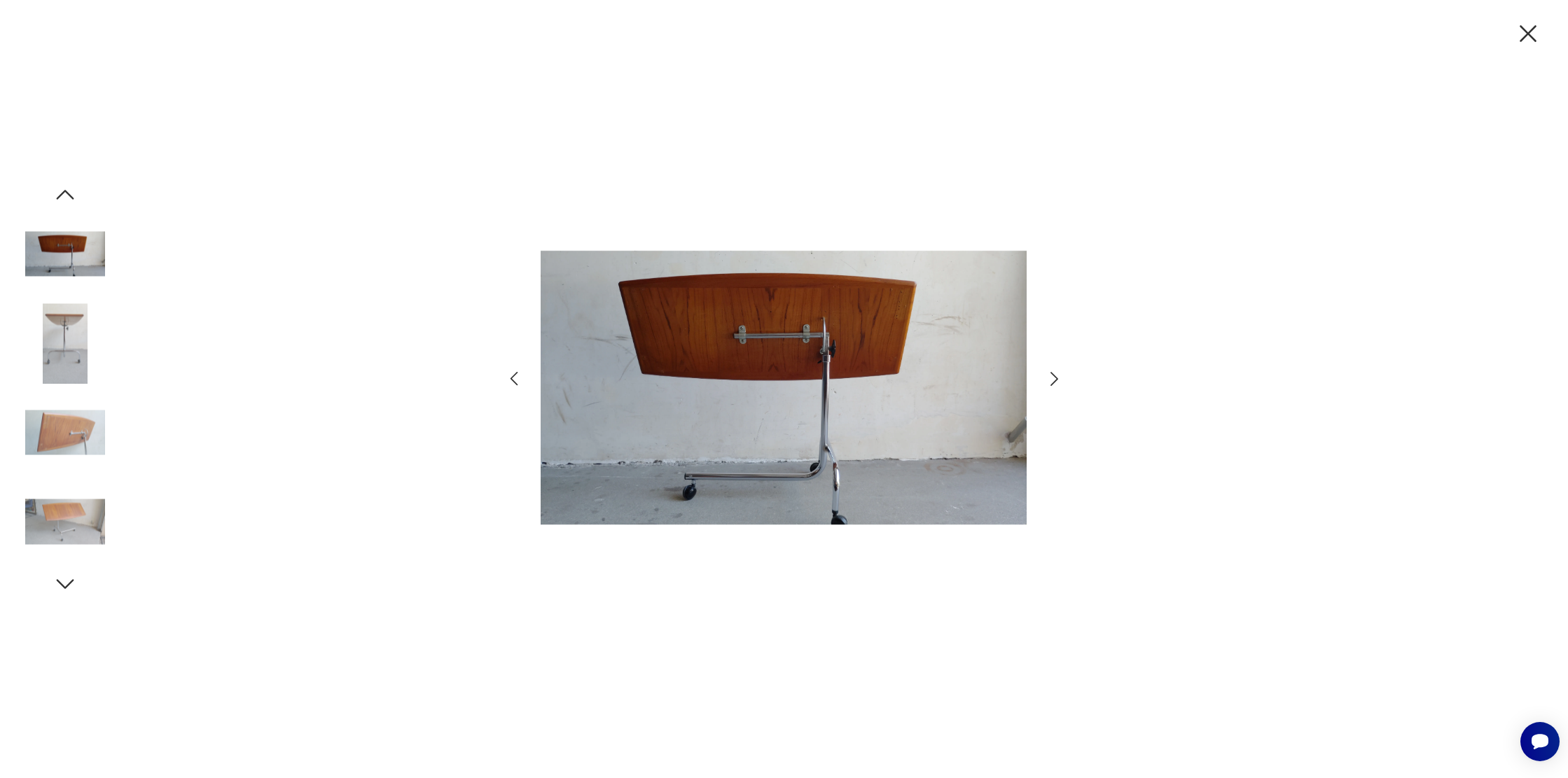
click at [1052, 376] on icon "button" at bounding box center [1054, 379] width 21 height 21
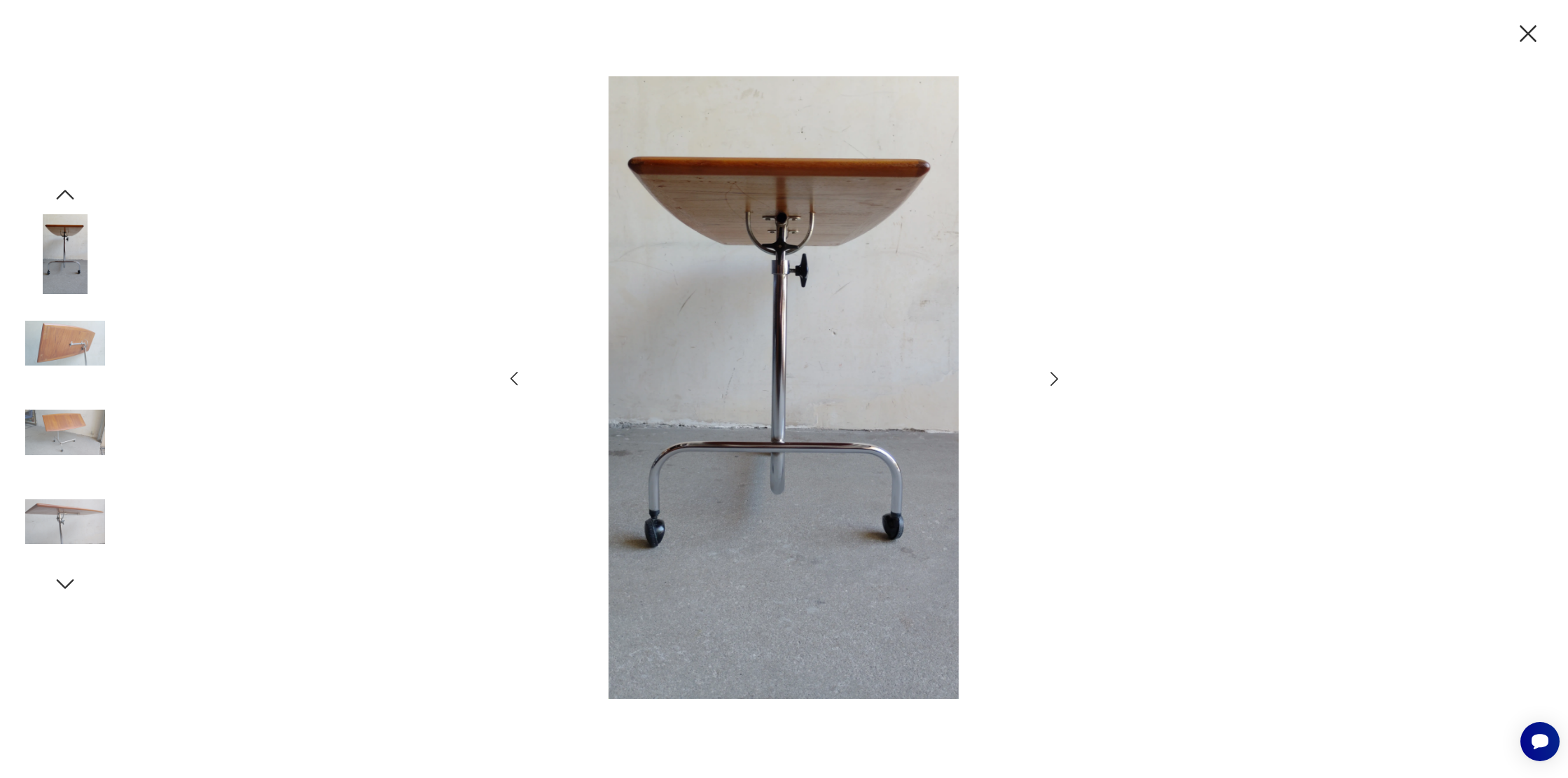
click at [1052, 379] on icon "button" at bounding box center [1054, 379] width 21 height 21
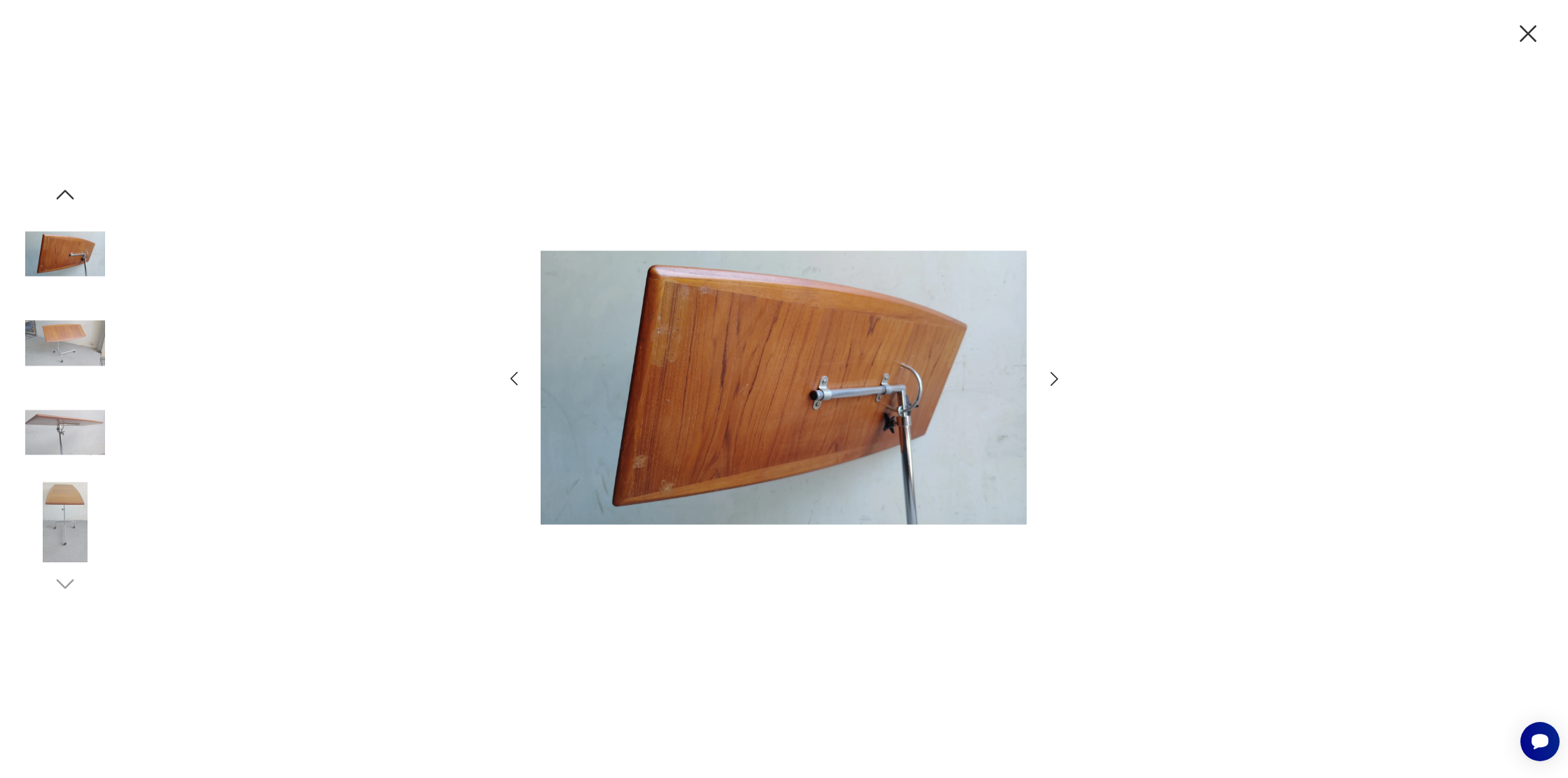
click at [1054, 376] on icon "button" at bounding box center [1054, 379] width 7 height 14
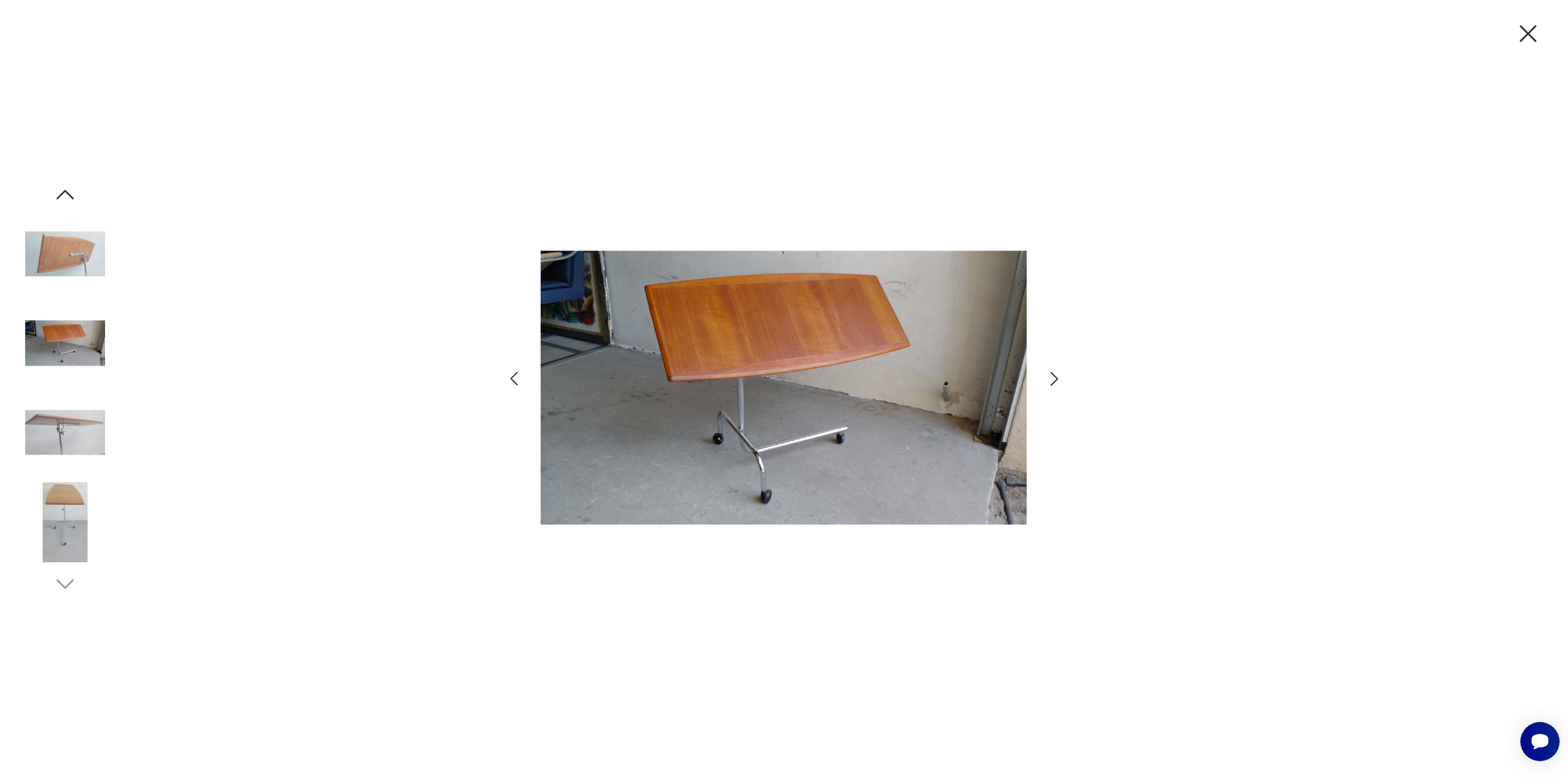
click at [1063, 376] on icon "button" at bounding box center [1054, 379] width 21 height 21
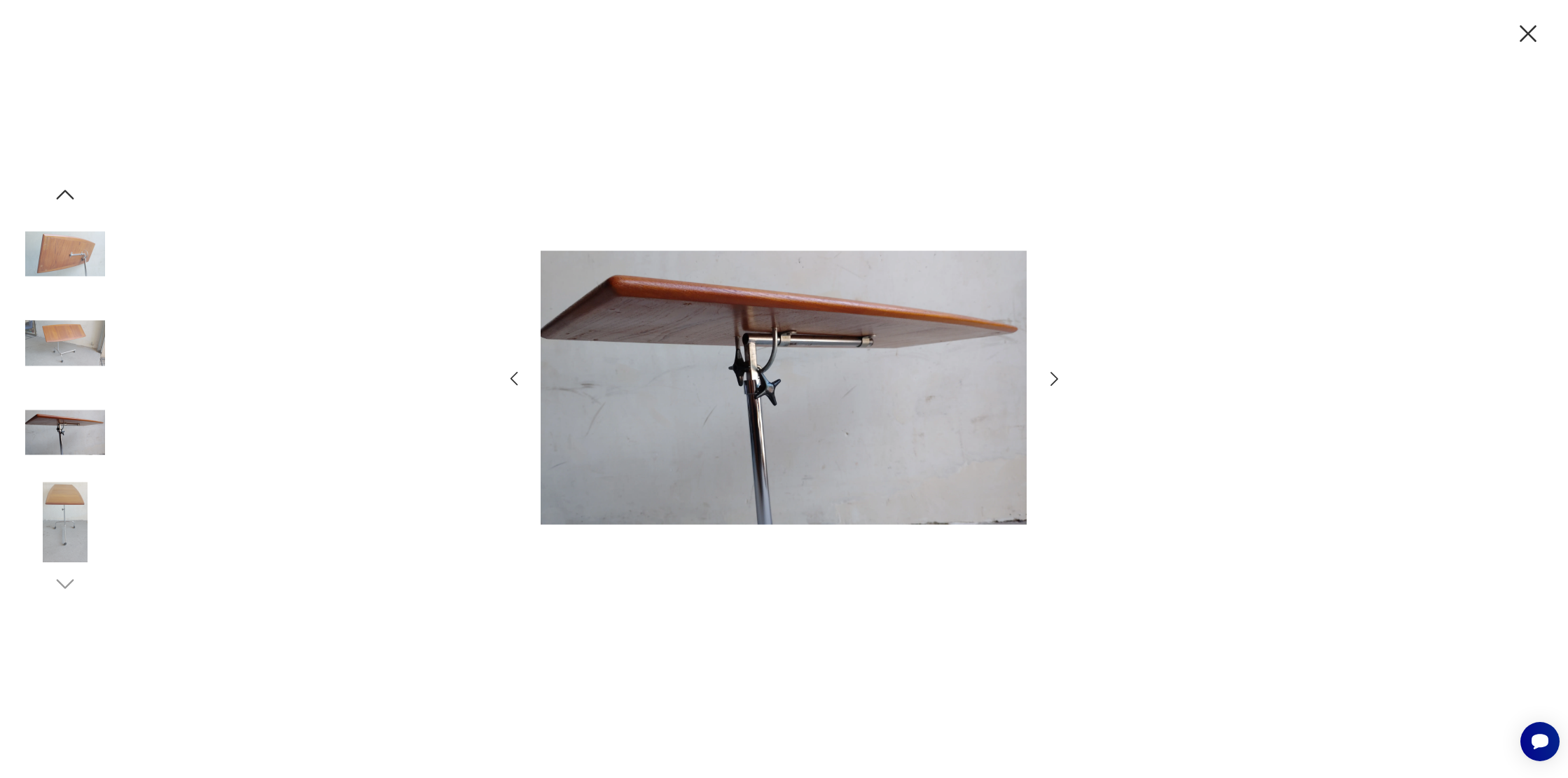
click at [1046, 382] on icon "button" at bounding box center [1054, 379] width 21 height 21
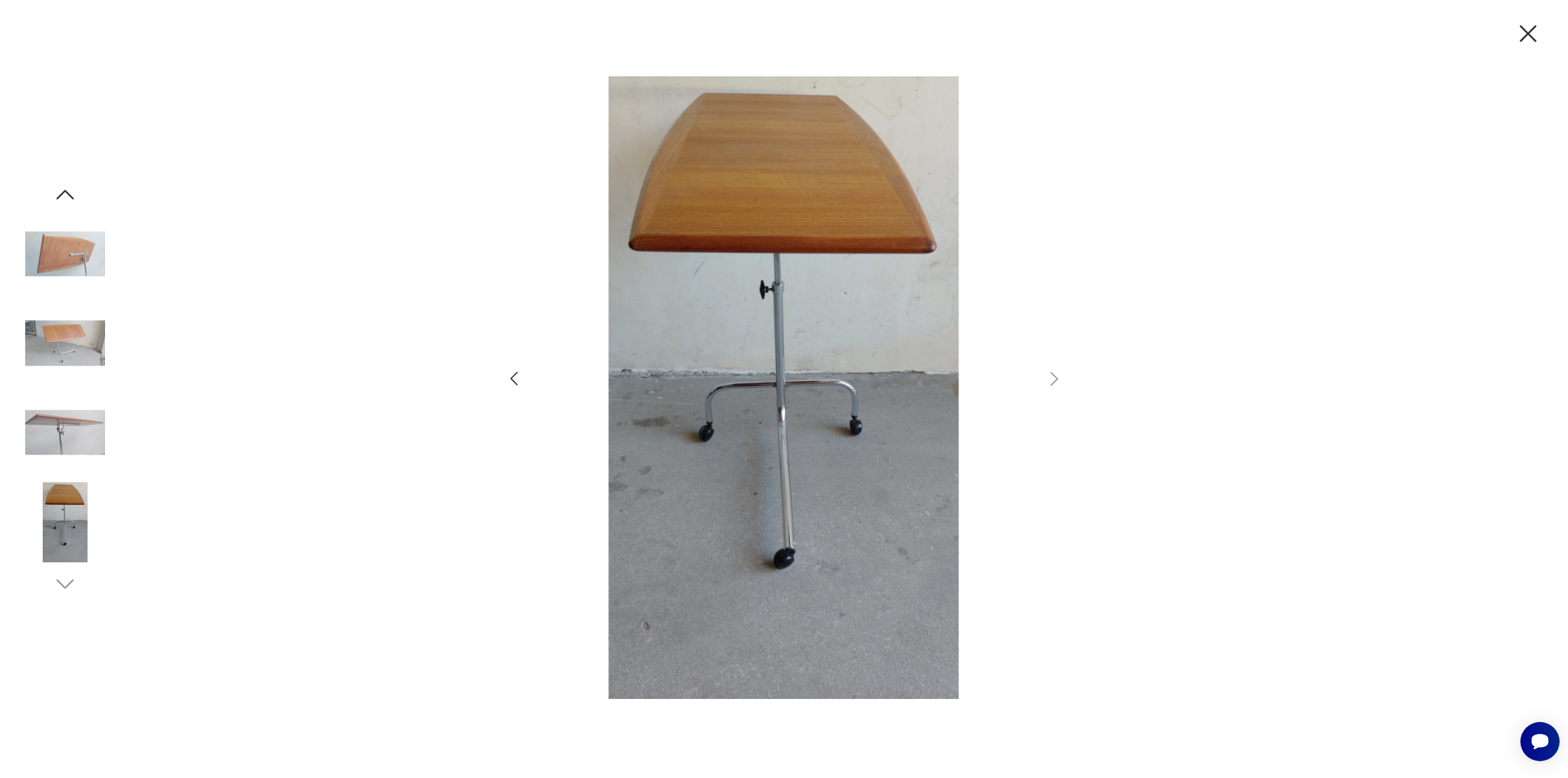
click at [1534, 40] on icon "button" at bounding box center [1528, 33] width 17 height 17
